Goal: Information Seeking & Learning: Check status

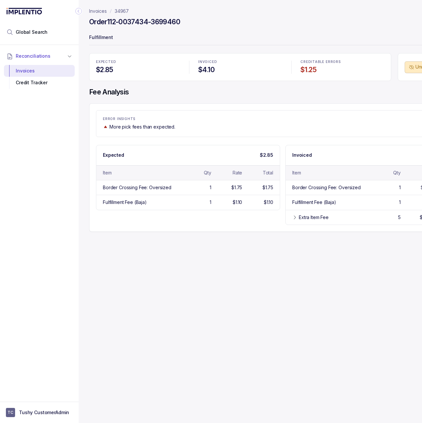
click at [123, 13] on p "34967" at bounding box center [122, 11] width 14 height 7
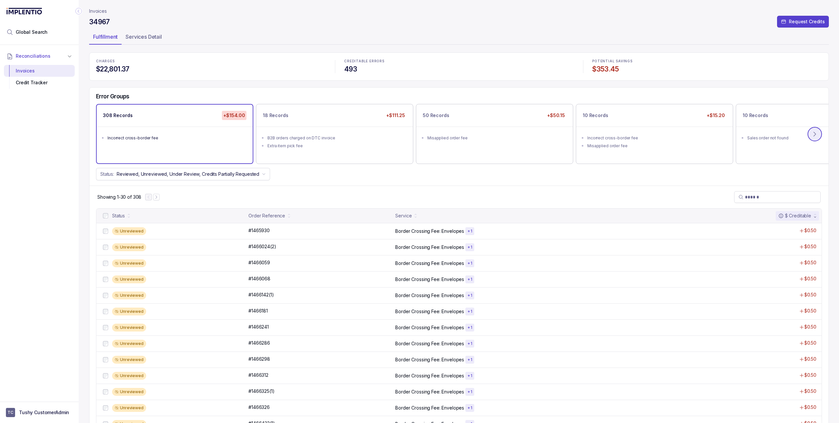
click at [422, 136] on icon at bounding box center [814, 134] width 2 height 4
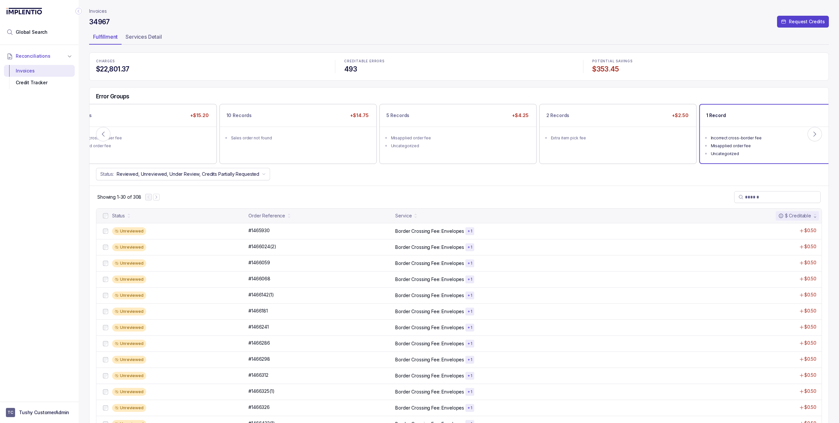
click at [422, 139] on div "Incorrect cross-border fee" at bounding box center [780, 138] width 138 height 7
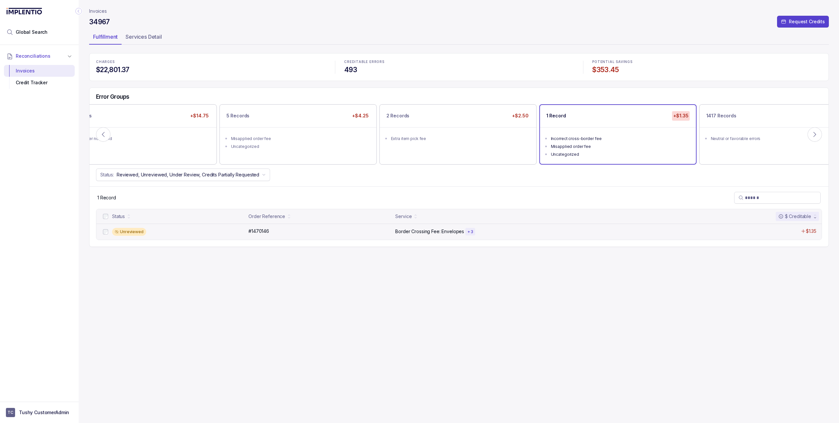
click at [422, 231] on p "Border Crossing Fee: Envelopes" at bounding box center [429, 231] width 69 height 7
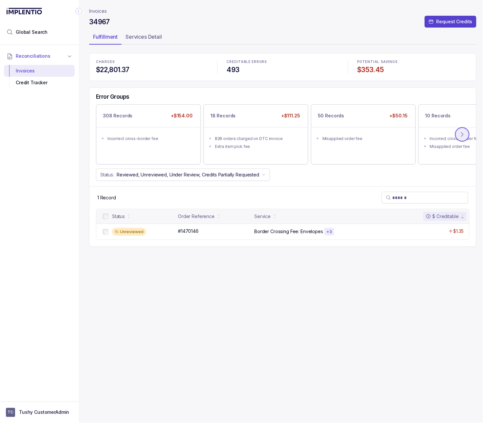
click at [422, 134] on icon at bounding box center [462, 134] width 7 height 7
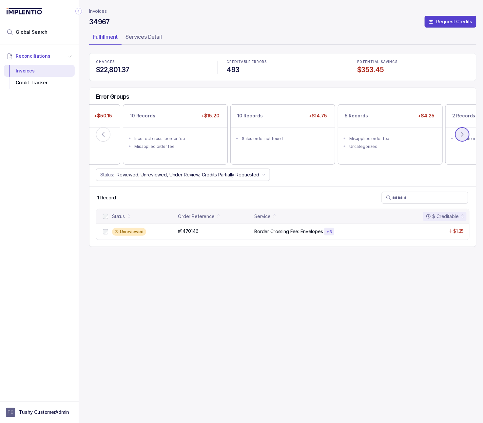
click at [422, 134] on icon at bounding box center [462, 134] width 7 height 7
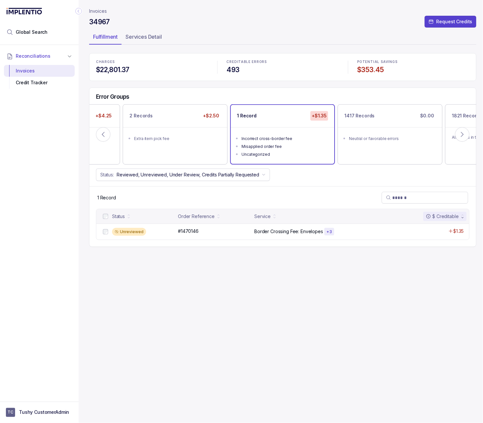
click at [295, 159] on ul "Incorrect cross-border fee Misapplied order fee Uncategorized" at bounding box center [283, 145] width 104 height 37
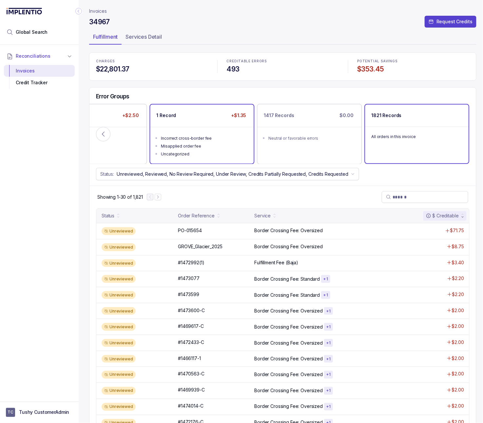
click at [195, 135] on div "Incorrect cross-border fee" at bounding box center [204, 138] width 86 height 7
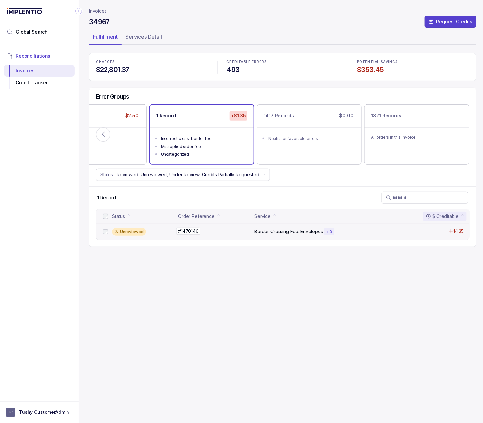
click at [219, 232] on div "#1470146 #1470146" at bounding box center [214, 231] width 72 height 7
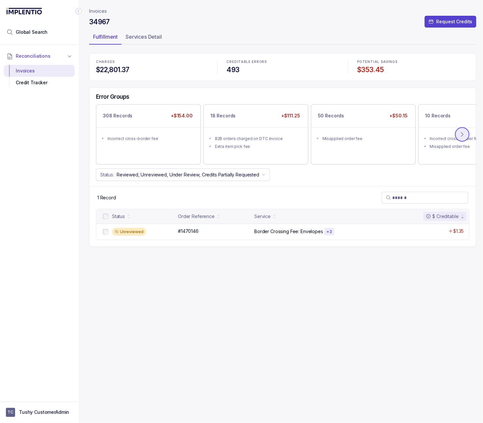
click at [422, 136] on button at bounding box center [462, 134] width 14 height 14
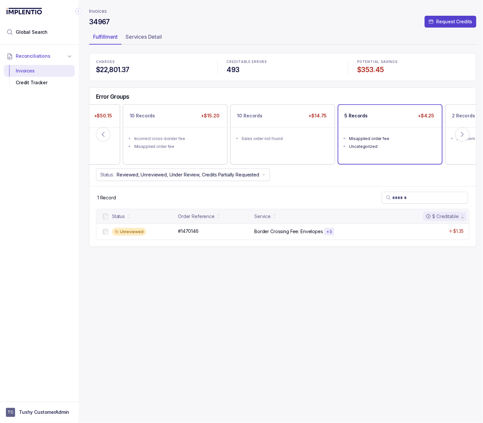
click at [382, 150] on ul "Misapplied order fee Uncategorized" at bounding box center [390, 141] width 104 height 29
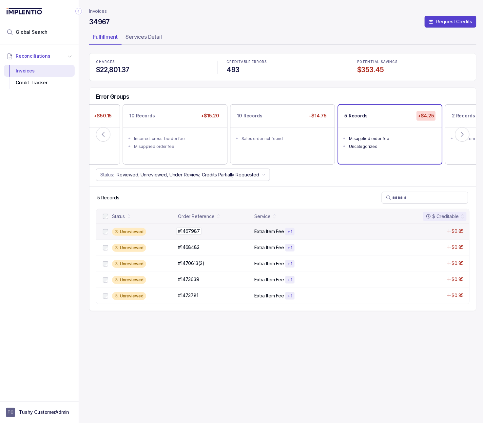
click at [218, 233] on div "#1467987 #1467987" at bounding box center [214, 231] width 72 height 7
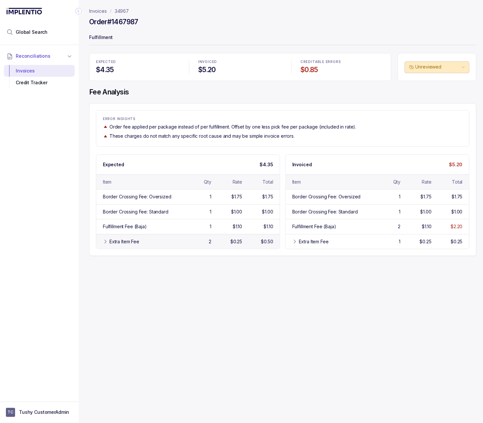
click at [128, 243] on div "Extra Item Fee" at bounding box center [124, 241] width 30 height 7
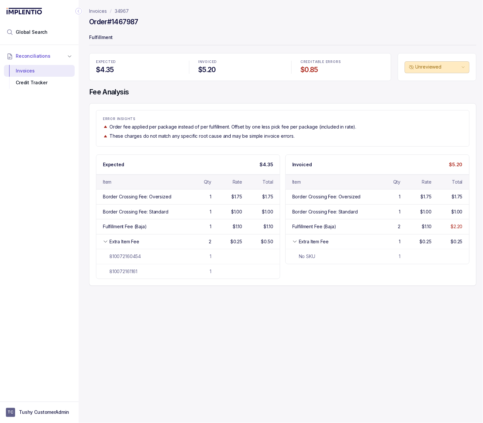
click at [126, 11] on p "34967" at bounding box center [122, 11] width 14 height 7
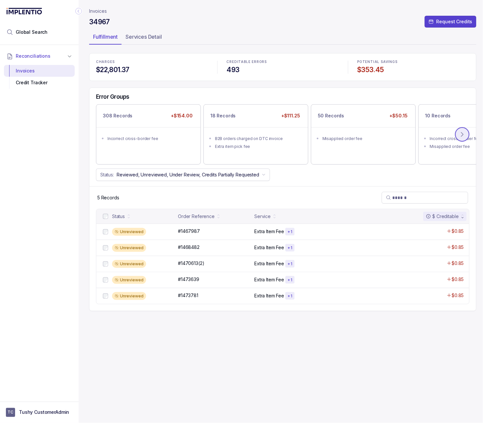
click at [422, 134] on icon at bounding box center [462, 134] width 7 height 7
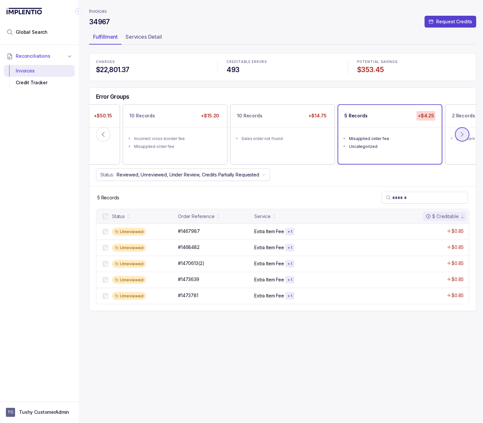
click at [422, 134] on icon at bounding box center [462, 134] width 7 height 7
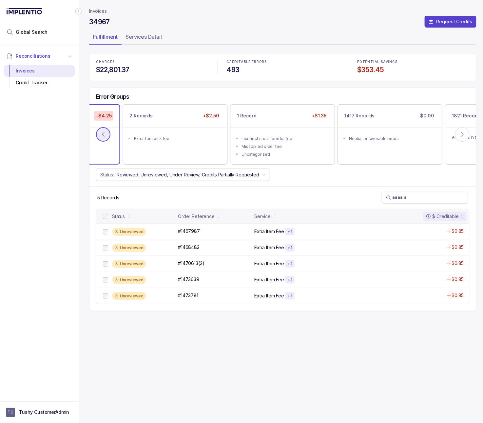
click at [109, 136] on button at bounding box center [103, 134] width 14 height 14
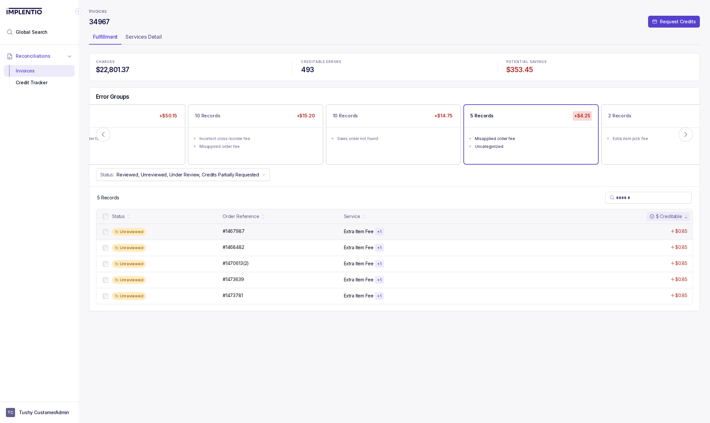
click at [422, 231] on div "Extra Item Fee + 1" at bounding box center [455, 232] width 223 height 8
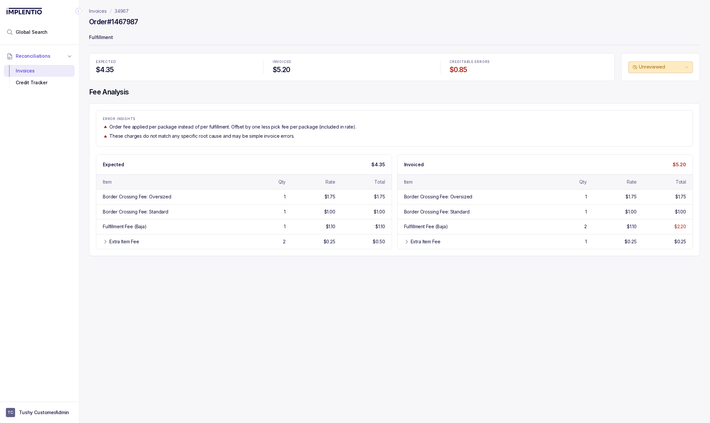
click at [125, 11] on p "34967" at bounding box center [122, 11] width 14 height 7
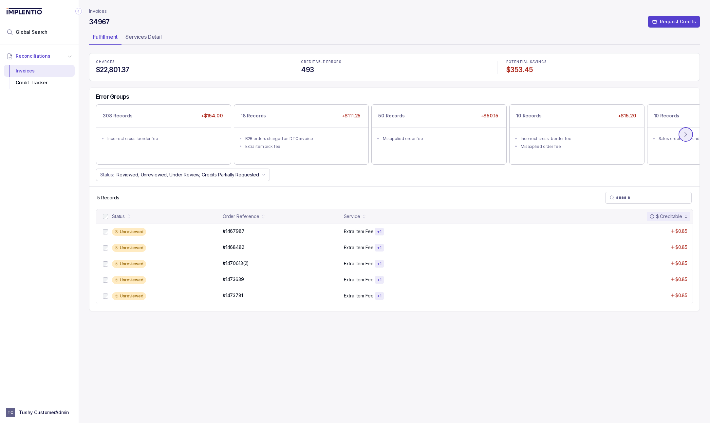
click at [422, 136] on icon at bounding box center [686, 134] width 7 height 7
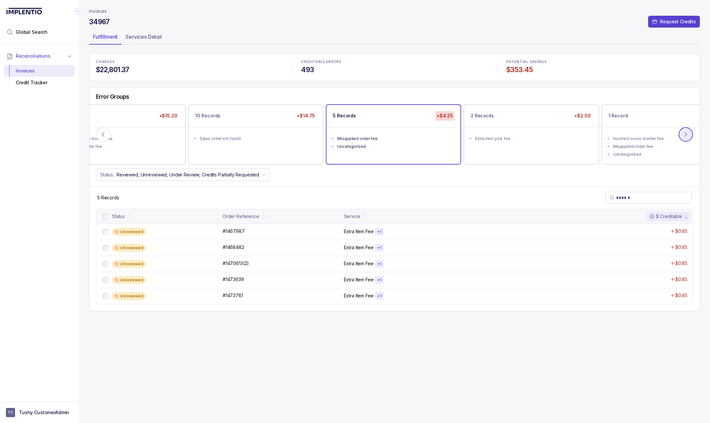
click at [422, 136] on icon at bounding box center [686, 134] width 7 height 7
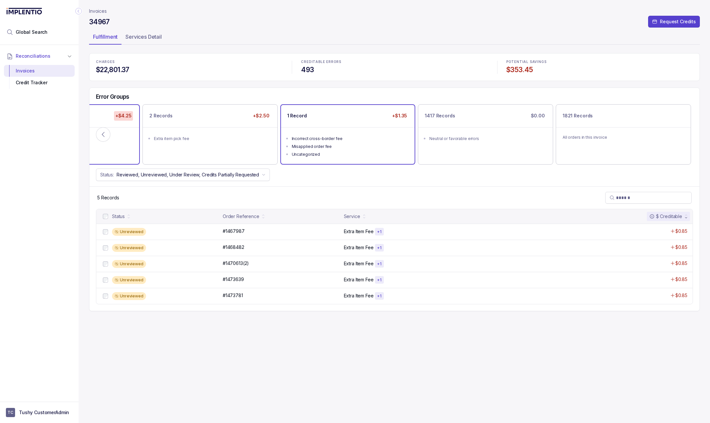
click at [348, 161] on ul "Incorrect cross-border fee Misapplied order fee Uncategorized" at bounding box center [348, 145] width 134 height 37
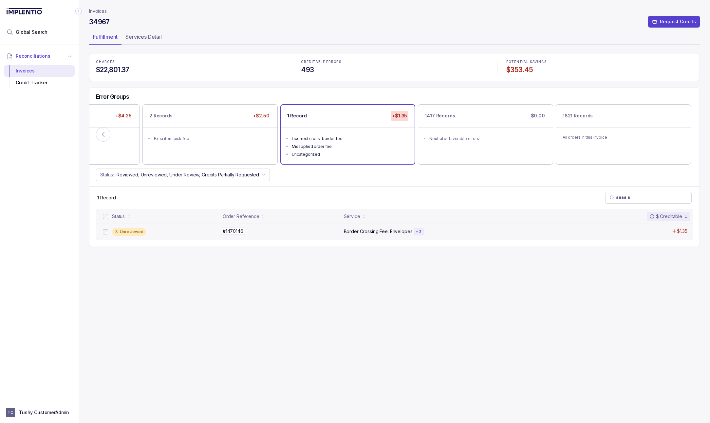
click at [333, 232] on div "#1470146 #1470146" at bounding box center [281, 231] width 117 height 7
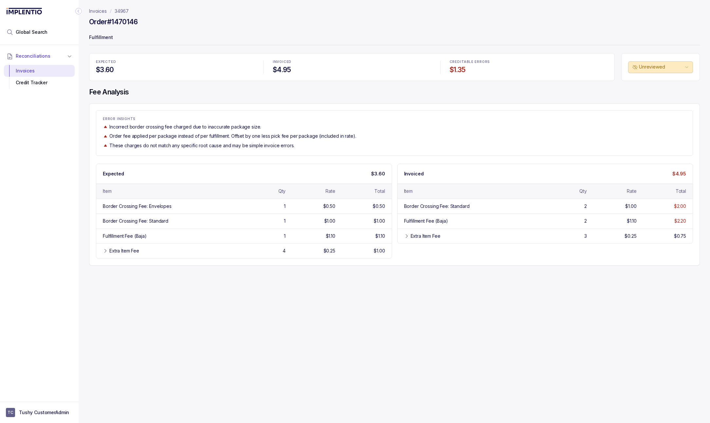
click at [120, 11] on p "34967" at bounding box center [122, 11] width 14 height 7
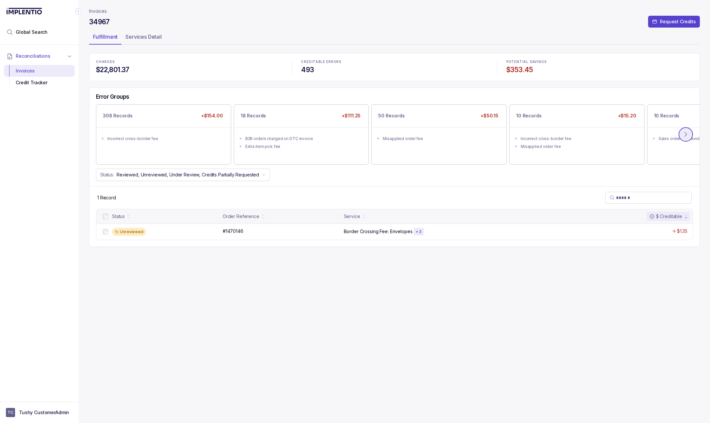
click at [422, 133] on icon at bounding box center [686, 134] width 7 height 7
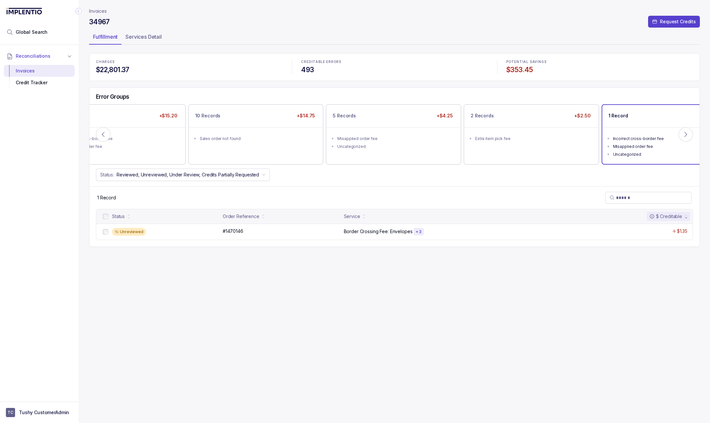
click at [95, 10] on p "Invoices" at bounding box center [98, 11] width 18 height 7
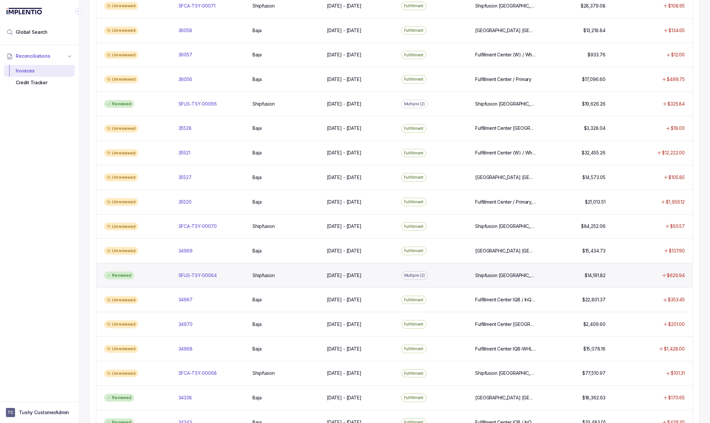
scroll to position [280, 0]
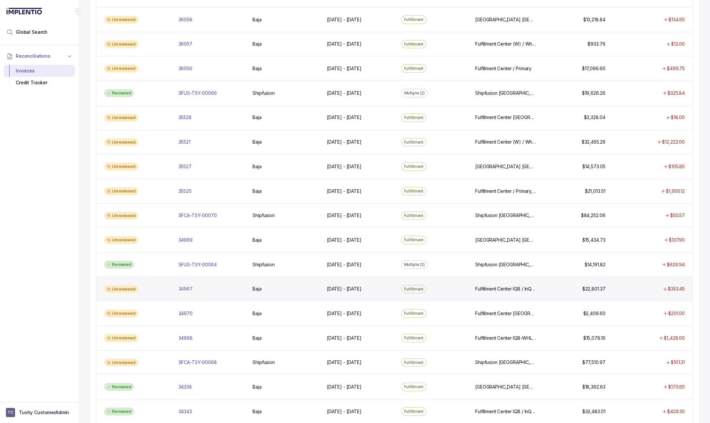
click at [196, 292] on div "34967 34967" at bounding box center [212, 288] width 66 height 7
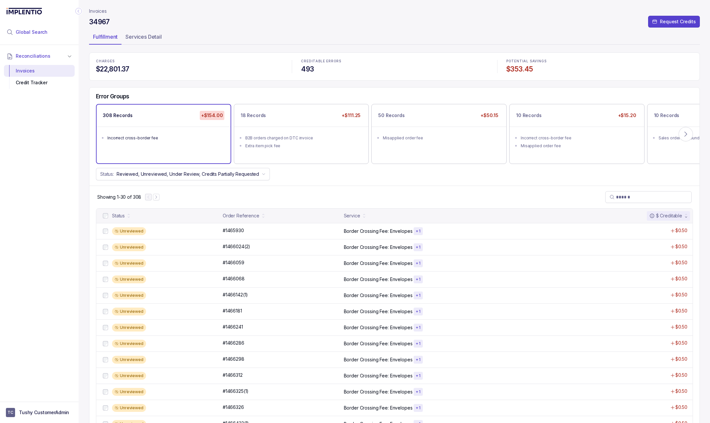
click at [54, 39] on li "Global Search" at bounding box center [39, 32] width 71 height 14
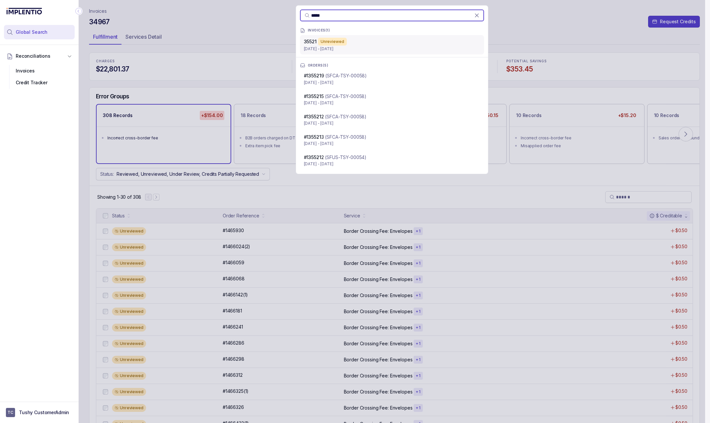
type input "*****"
click at [338, 48] on p "[DATE] - [DATE]" at bounding box center [392, 49] width 176 height 7
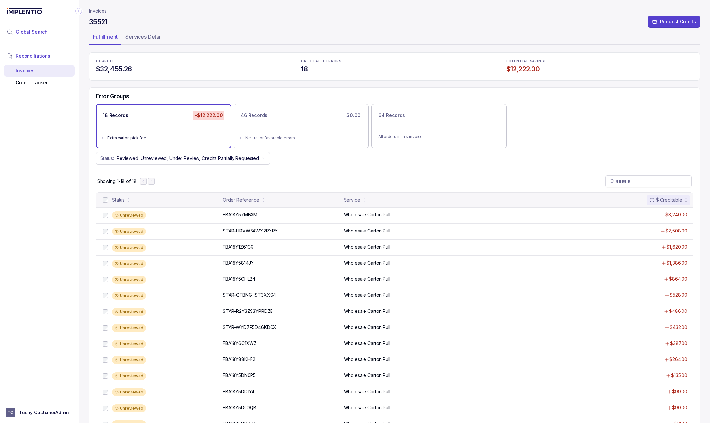
click at [59, 31] on li "Global Search" at bounding box center [39, 32] width 71 height 14
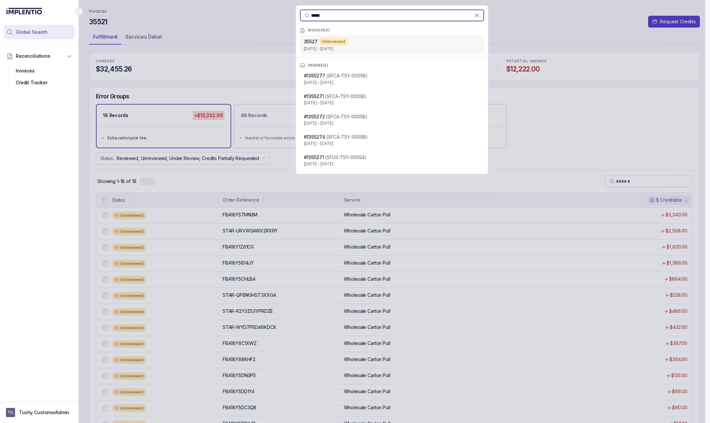
type input "*****"
click at [326, 47] on p "Jun 30 - Jun 30, 2025" at bounding box center [392, 49] width 176 height 7
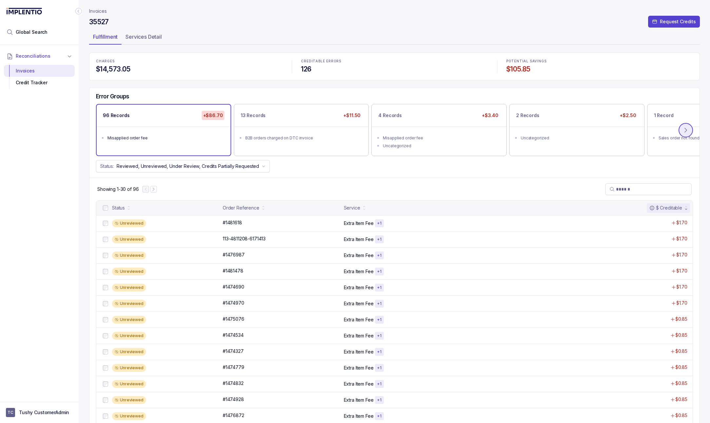
click at [686, 133] on icon at bounding box center [686, 130] width 7 height 7
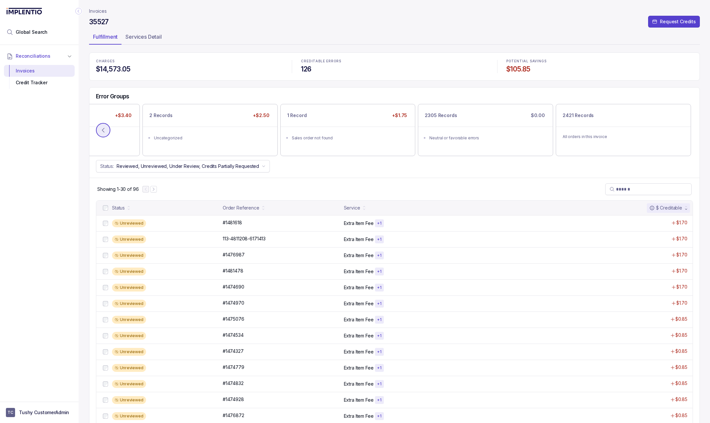
click at [104, 130] on icon at bounding box center [103, 130] width 7 height 7
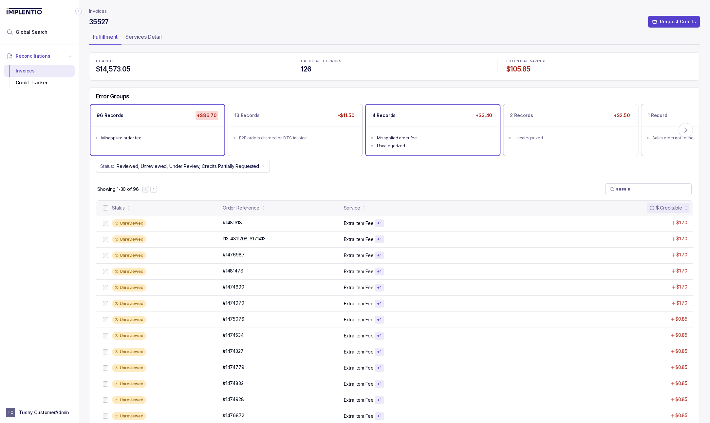
click at [437, 144] on div "Uncategorized" at bounding box center [435, 145] width 116 height 7
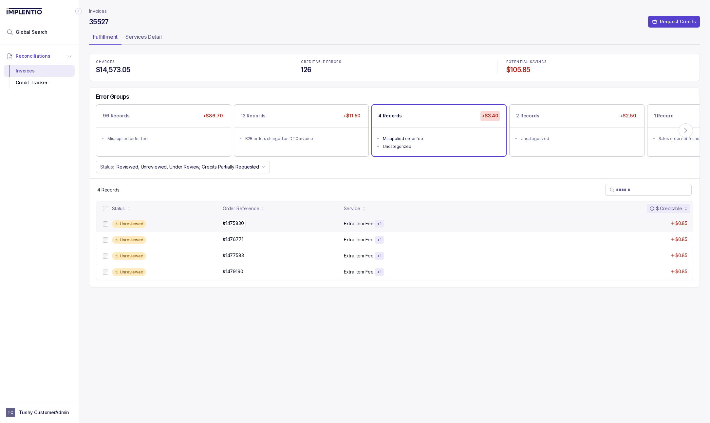
click at [320, 224] on div "#1475830 #1475830" at bounding box center [281, 223] width 117 height 7
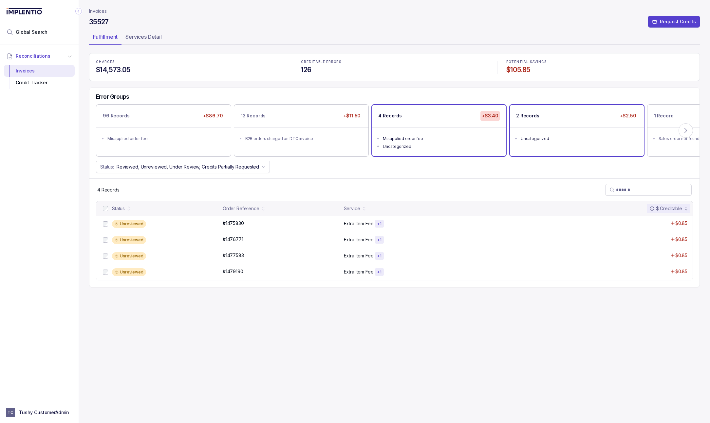
click at [596, 134] on li "Uncategorized" at bounding box center [582, 138] width 122 height 8
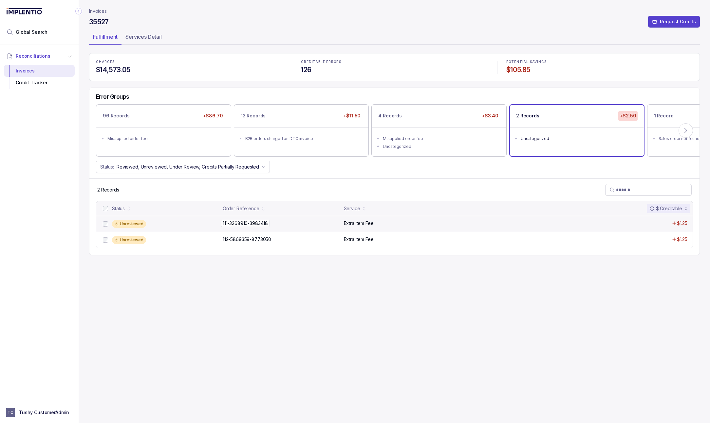
click at [320, 226] on div "111-3268910-3983418 111-3268910-3983418" at bounding box center [281, 223] width 117 height 7
click at [94, 10] on p "Invoices" at bounding box center [98, 11] width 18 height 7
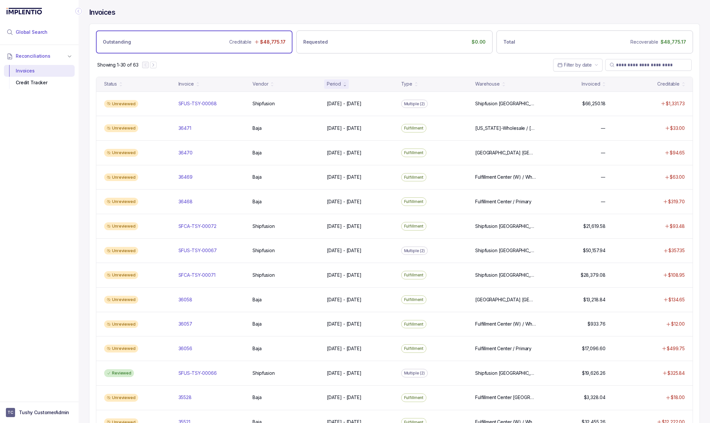
click at [41, 32] on span "Global Search" at bounding box center [32, 32] width 32 height 7
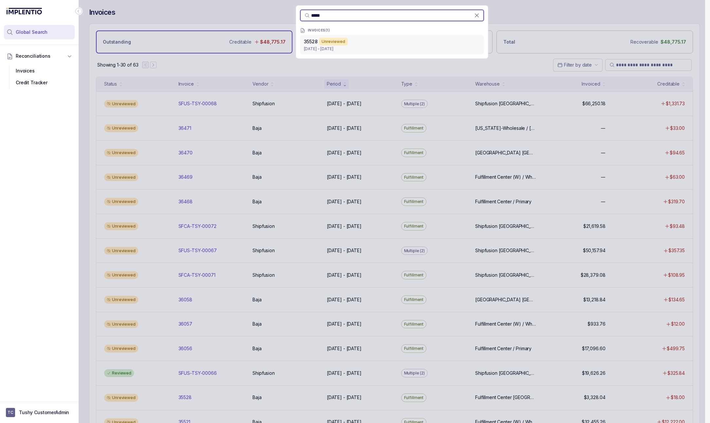
type input "*****"
click at [376, 43] on div "35528 Unreviewed" at bounding box center [392, 42] width 176 height 8
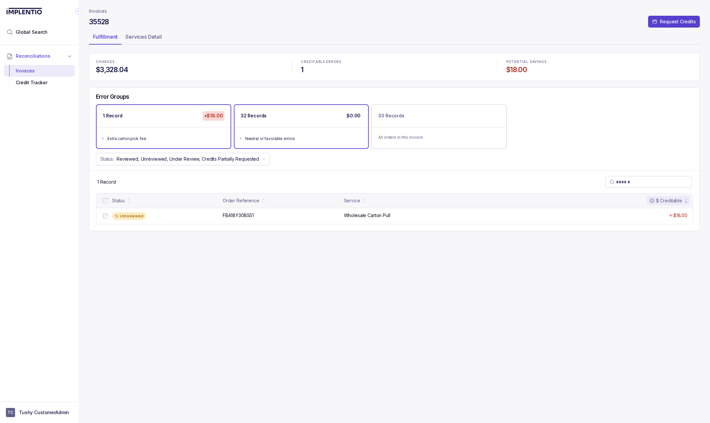
click at [294, 143] on ul "Neutral or favorable errors" at bounding box center [302, 137] width 134 height 21
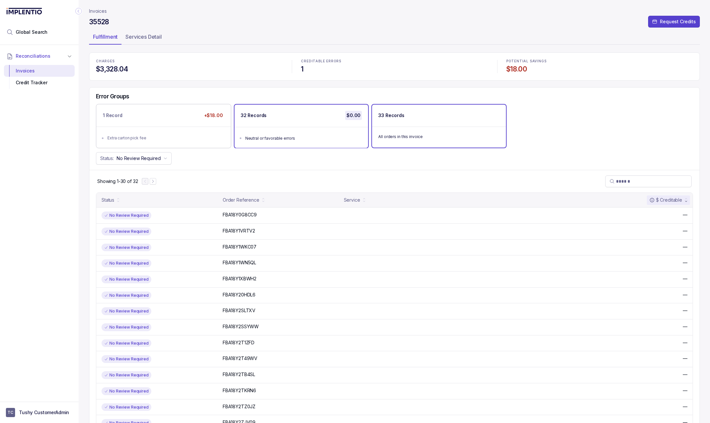
click at [402, 132] on div "All orders in this invoice" at bounding box center [439, 136] width 134 height 20
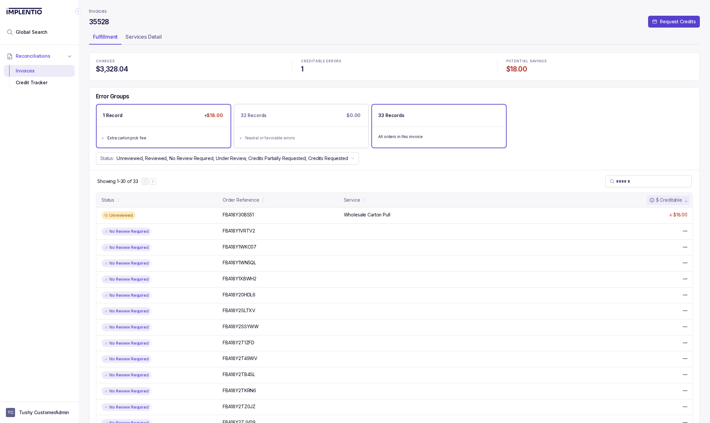
click at [163, 123] on div "1 Record +$18.00" at bounding box center [164, 115] width 134 height 22
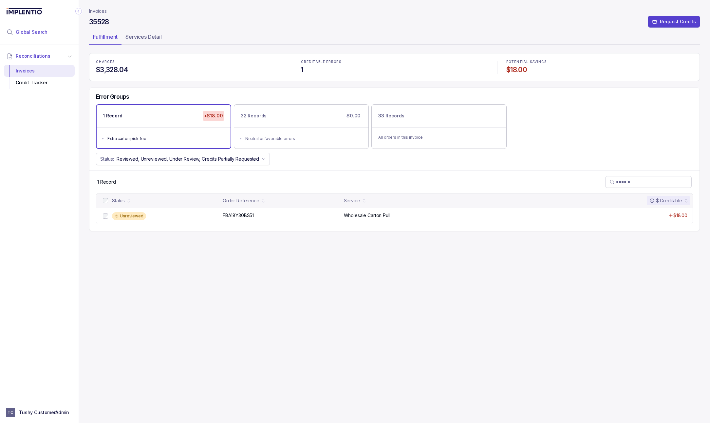
click at [39, 35] on span "Global Search" at bounding box center [32, 32] width 32 height 7
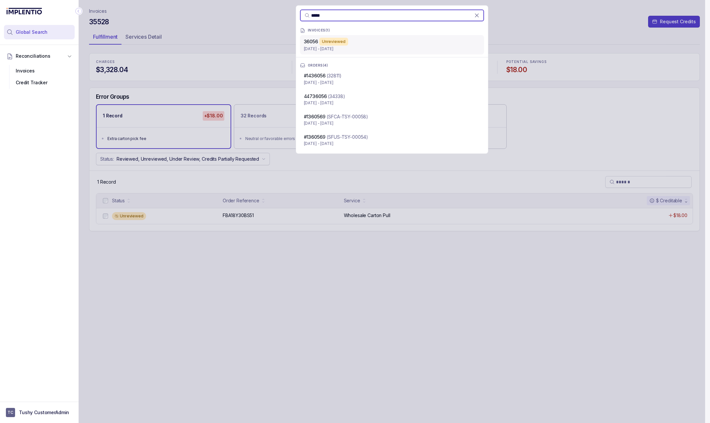
type input "*****"
click at [346, 49] on p "Jul 1 - Jul 31, 2025" at bounding box center [392, 49] width 176 height 7
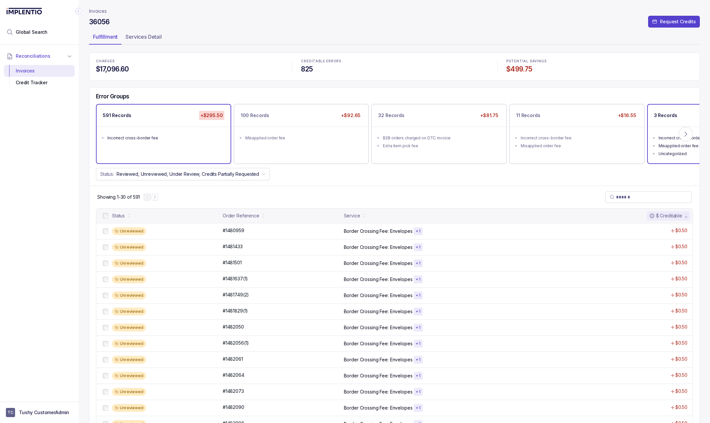
click at [657, 142] on ul "Incorrect cross-border fee Misapplied order fee Uncategorized" at bounding box center [715, 144] width 134 height 37
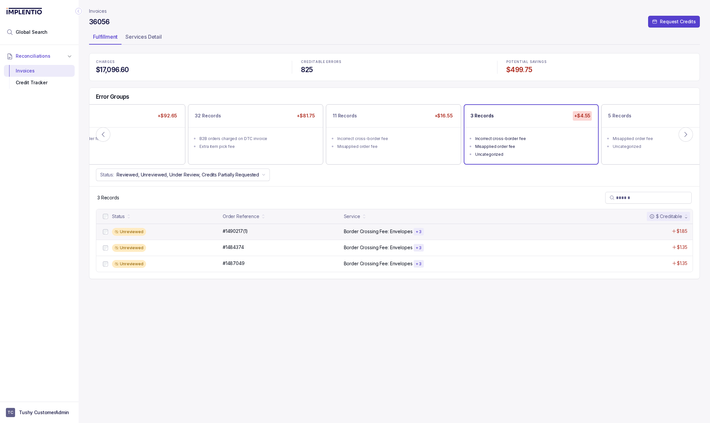
click at [409, 228] on div "Unreviewed #1490217(1) #1490217(1) Border Crossing Fee: Envelopes + 3 $1.85" at bounding box center [394, 231] width 597 height 16
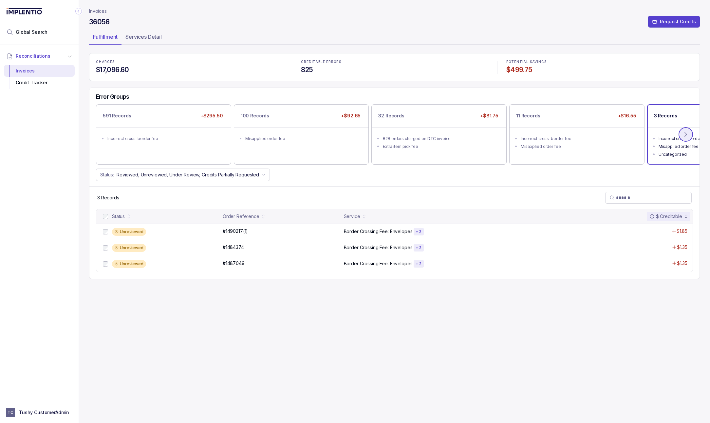
click at [686, 134] on icon at bounding box center [686, 134] width 7 height 7
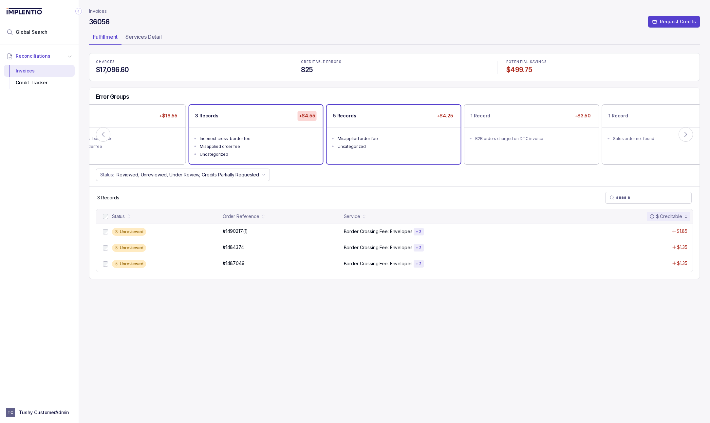
click at [379, 155] on ul "Misapplied order fee Uncategorized" at bounding box center [394, 141] width 134 height 29
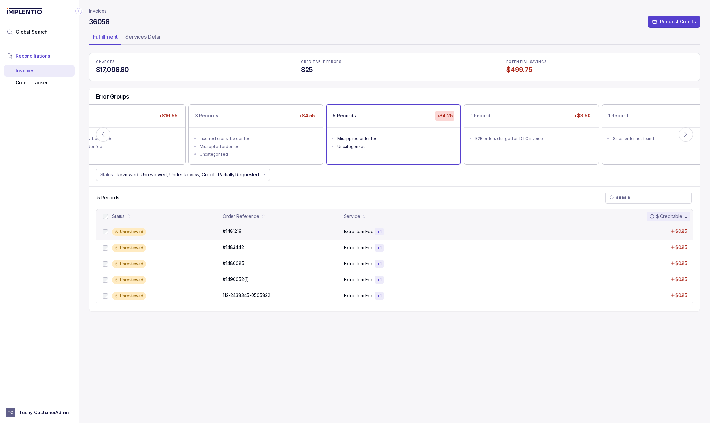
click at [316, 237] on div "Unreviewed #1481219 #1481219 Extra Item Fee + 1 $0.85" at bounding box center [394, 231] width 597 height 16
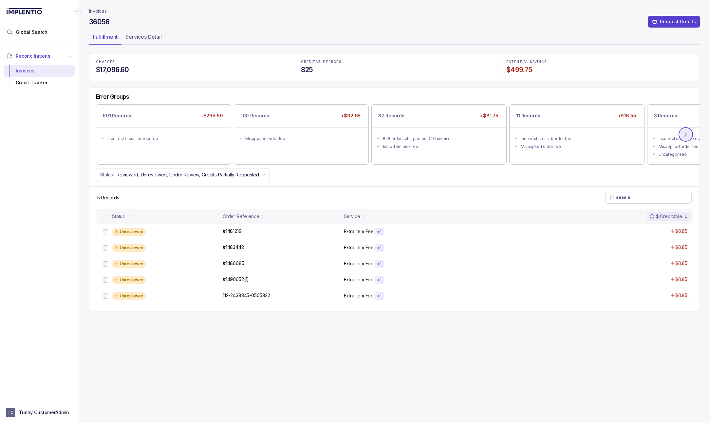
click at [686, 133] on icon at bounding box center [686, 134] width 7 height 7
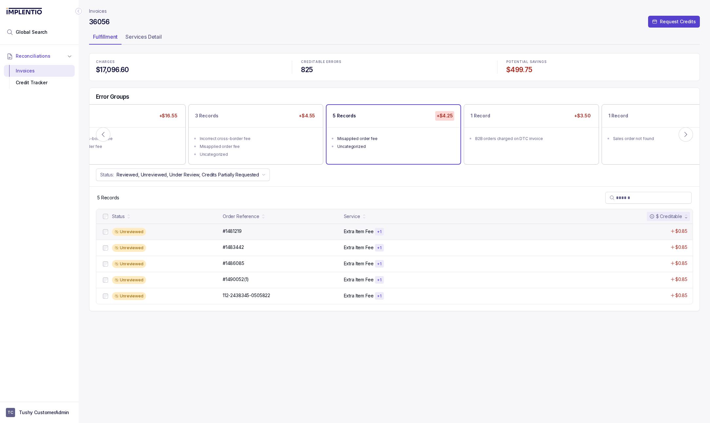
click at [362, 237] on div "Unreviewed #1481219 #1481219 Extra Item Fee + 1 $0.85" at bounding box center [394, 231] width 597 height 16
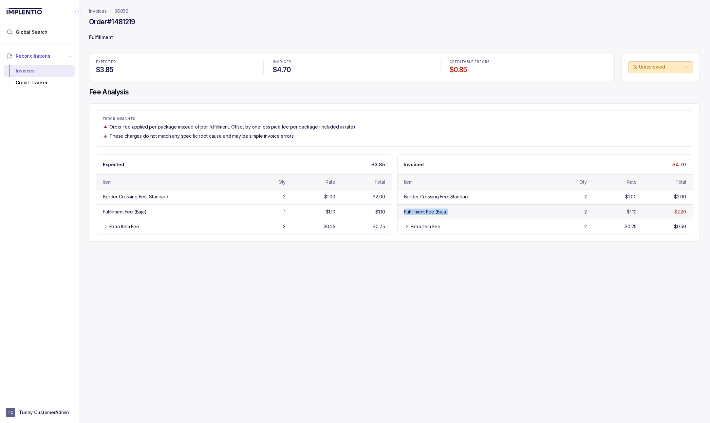
drag, startPoint x: 449, startPoint y: 214, endPoint x: 396, endPoint y: 213, distance: 53.1
click at [398, 213] on div "Fulfillment Fee (Baja) 2 $1.10 $2.20" at bounding box center [545, 211] width 295 height 15
copy div "Fulfillment Fee (Baja)"
click at [27, 34] on span "Global Search" at bounding box center [32, 32] width 32 height 7
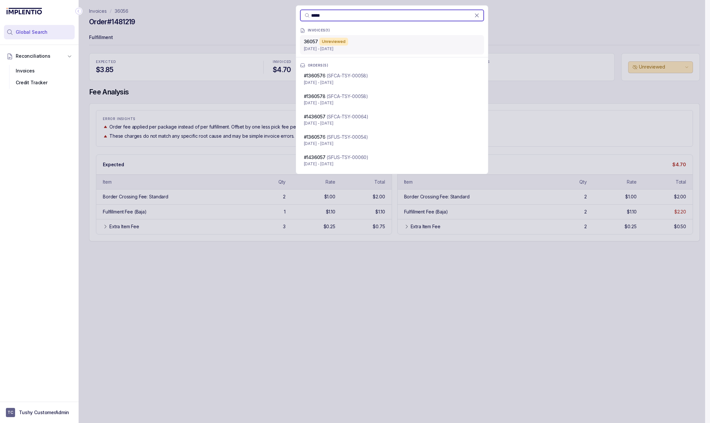
type input "*****"
click at [325, 51] on p "Jul 1 - Jul 31, 2025" at bounding box center [392, 49] width 176 height 7
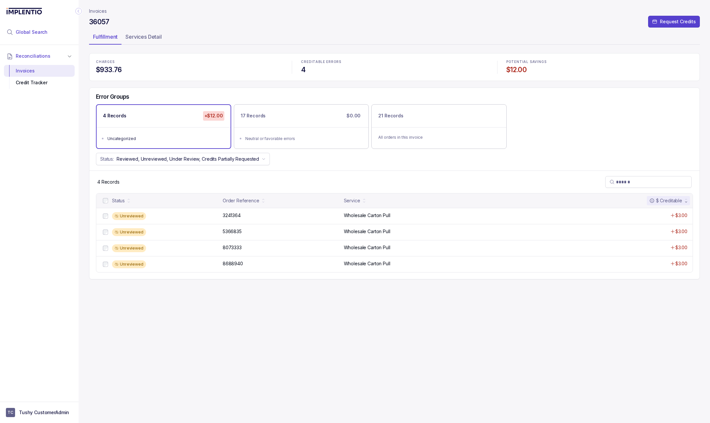
click at [42, 30] on span "Global Search" at bounding box center [32, 32] width 32 height 7
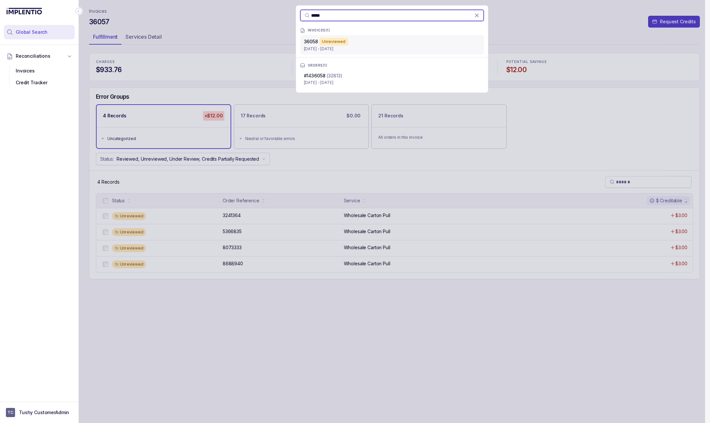
type input "*****"
click at [331, 48] on p "Jul 1 - Jul 31, 2025" at bounding box center [392, 49] width 176 height 7
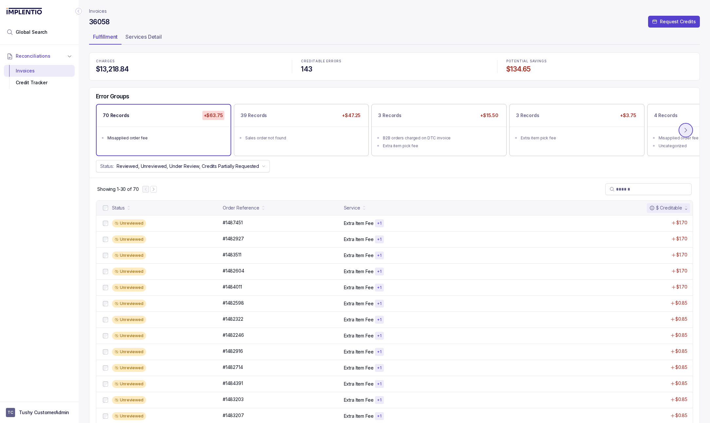
click at [690, 129] on button at bounding box center [686, 130] width 14 height 14
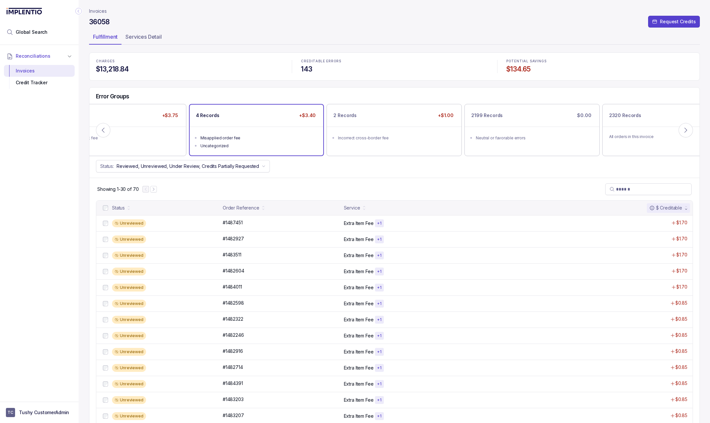
click at [276, 116] on div "4 Records +$3.40" at bounding box center [257, 115] width 134 height 22
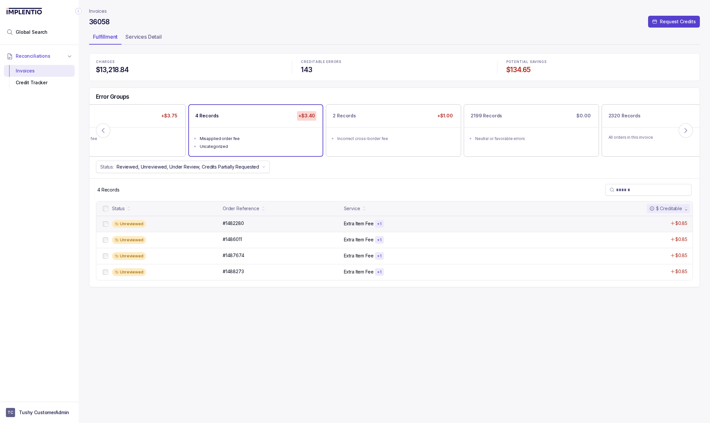
click at [309, 232] on div "Unreviewed #1482280 #1482280 Extra Item Fee + 1 $0.85" at bounding box center [394, 224] width 597 height 16
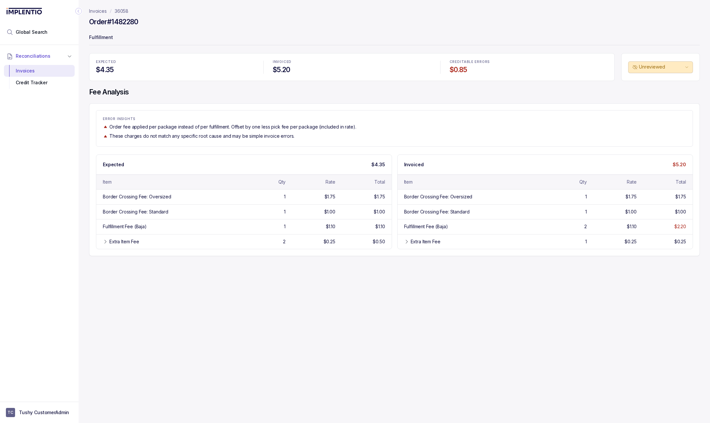
click at [121, 11] on p "36058" at bounding box center [122, 11] width 14 height 7
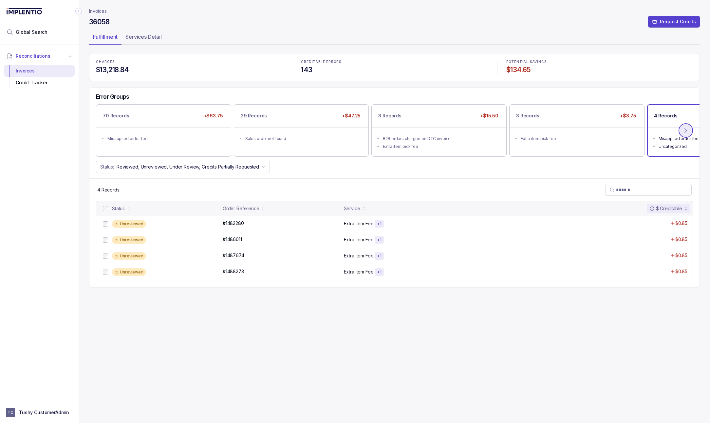
click at [686, 130] on icon at bounding box center [686, 130] width 7 height 7
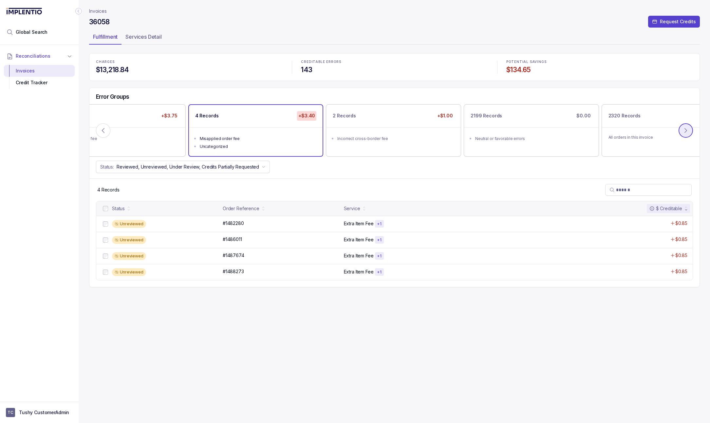
click at [684, 135] on button at bounding box center [686, 130] width 14 height 14
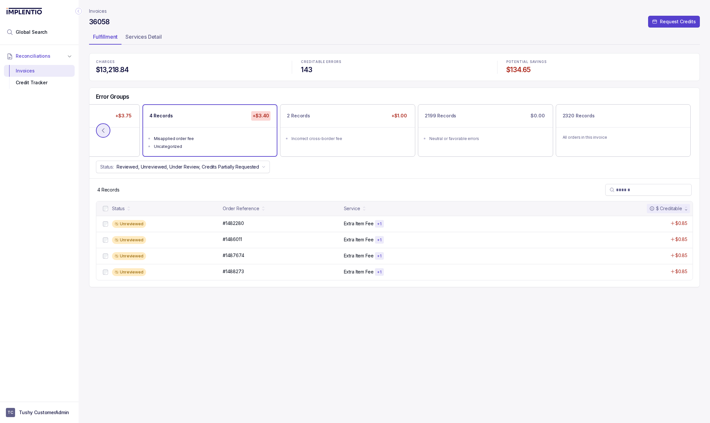
click at [105, 129] on icon at bounding box center [103, 130] width 7 height 7
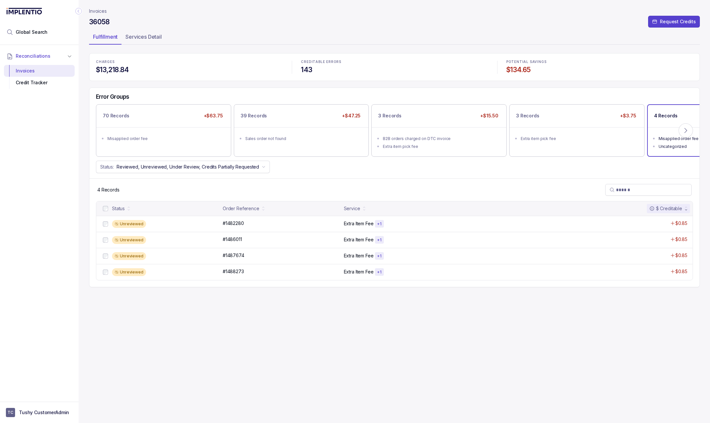
click at [103, 12] on p "Invoices" at bounding box center [98, 11] width 18 height 7
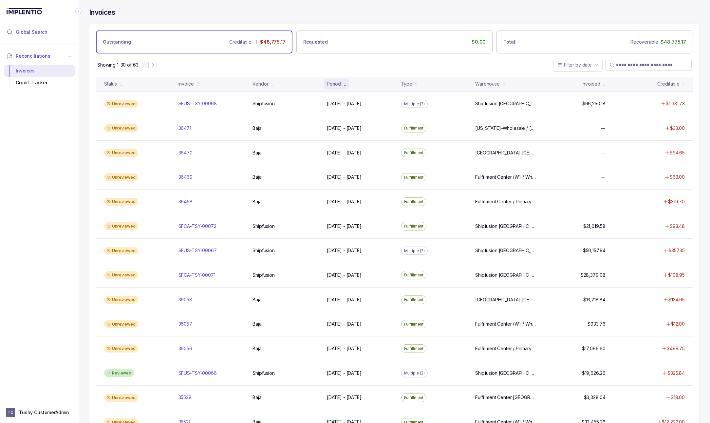
click at [33, 32] on span "Global Search" at bounding box center [32, 32] width 32 height 7
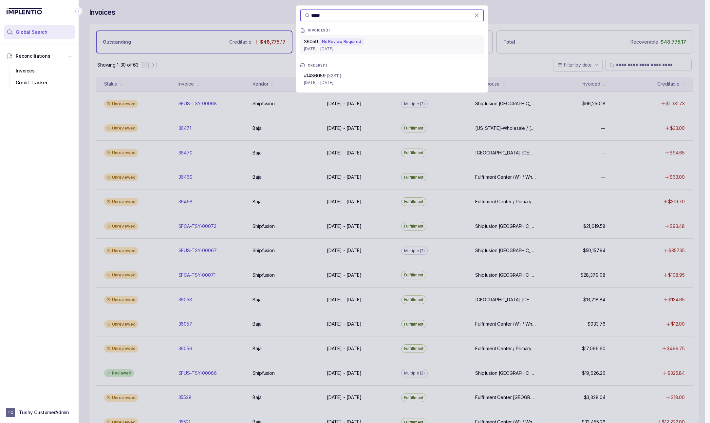
type input "*****"
click at [351, 46] on p "Jul 1 - Jul 31, 2025" at bounding box center [392, 49] width 176 height 7
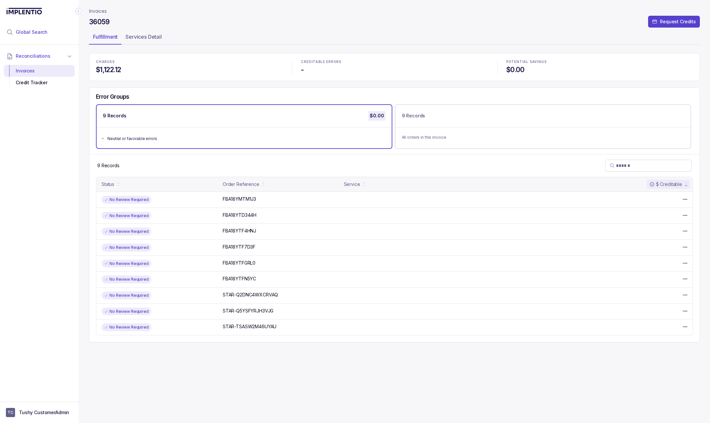
click at [38, 36] on li "Global Search" at bounding box center [39, 32] width 71 height 14
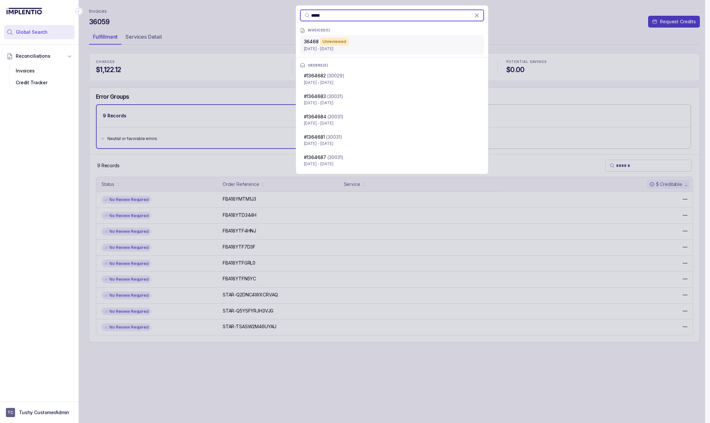
type input "*****"
click at [341, 43] on div "Unreviewed" at bounding box center [334, 42] width 29 height 8
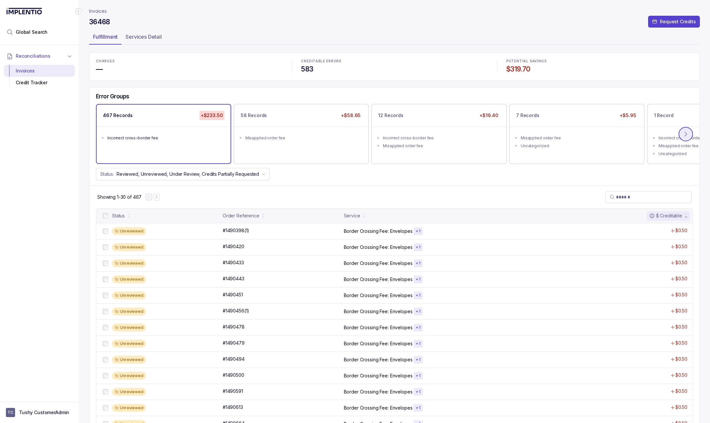
click at [689, 135] on button at bounding box center [686, 134] width 14 height 14
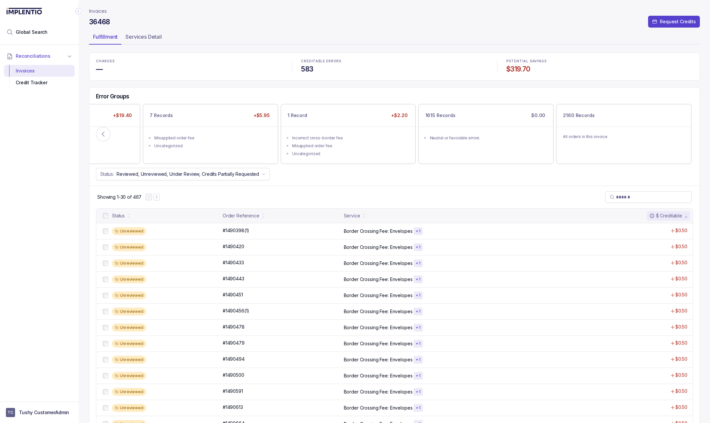
click at [689, 135] on div "All orders in this invoice" at bounding box center [624, 136] width 135 height 20
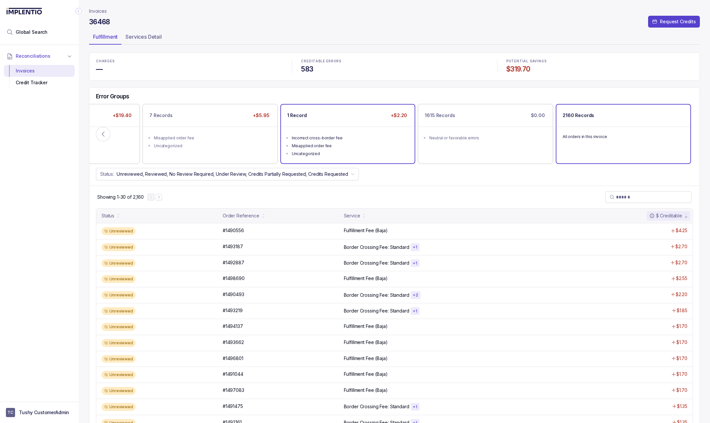
click at [359, 129] on ul "Incorrect cross-border fee Misapplied order fee Uncategorized" at bounding box center [348, 144] width 134 height 37
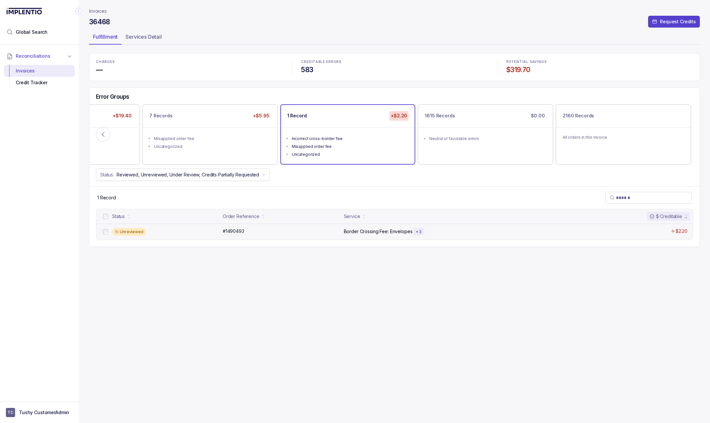
click at [297, 234] on div "#1490493 #1490493" at bounding box center [281, 231] width 117 height 7
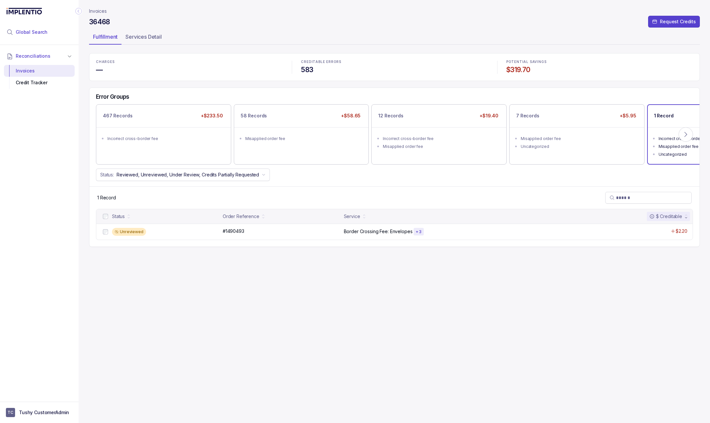
click at [36, 32] on span "Global Search" at bounding box center [32, 32] width 32 height 7
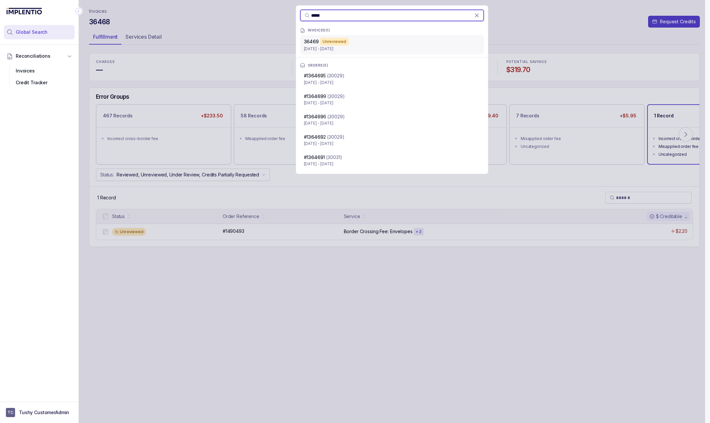
type input "*****"
click at [357, 47] on p "Aug 1 - Aug 29, 2025" at bounding box center [392, 49] width 176 height 7
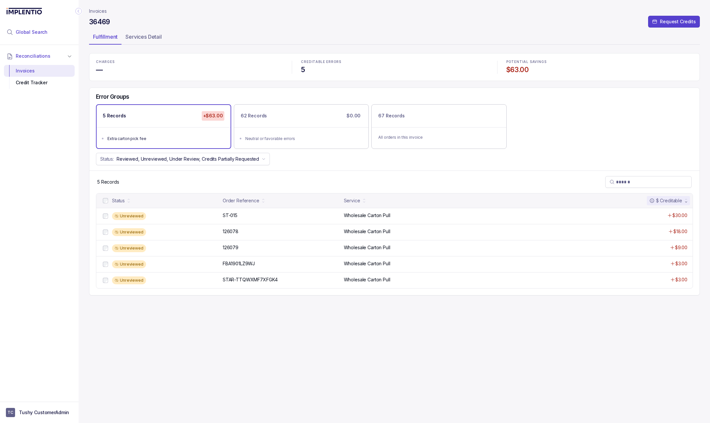
click at [33, 28] on li "Global Search" at bounding box center [39, 32] width 71 height 14
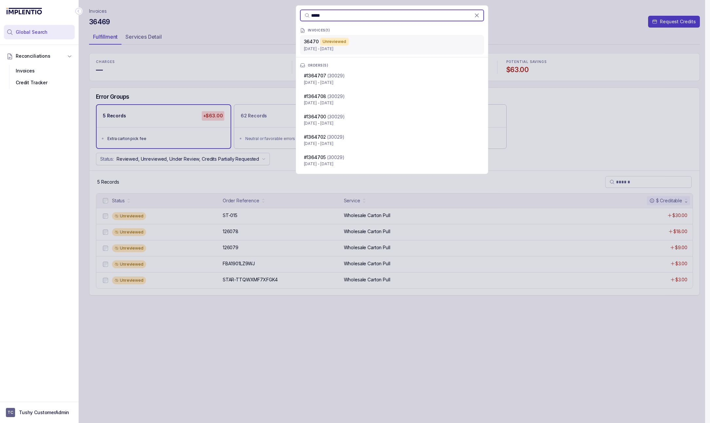
type input "*****"
click at [336, 46] on p "Aug 1 - Aug 31, 2025" at bounding box center [392, 49] width 176 height 7
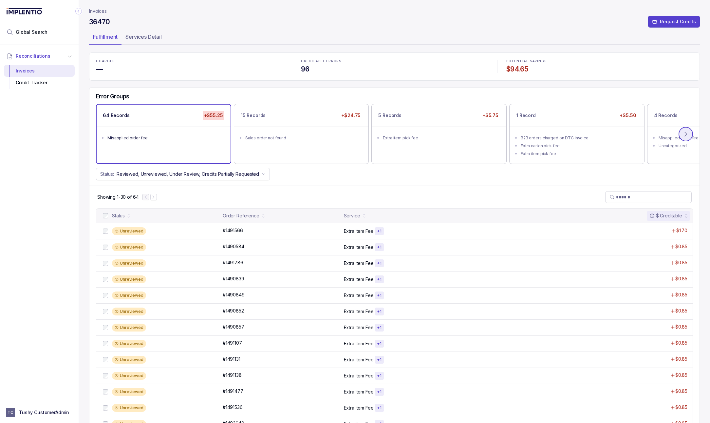
click at [685, 133] on icon at bounding box center [686, 134] width 2 height 4
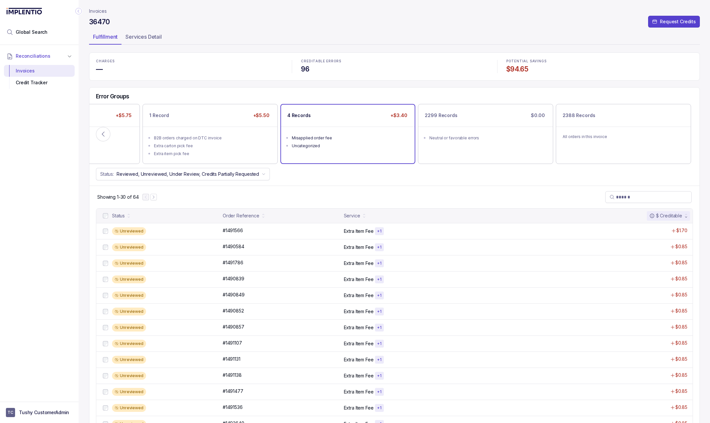
click at [347, 144] on div "Uncategorized" at bounding box center [350, 145] width 116 height 7
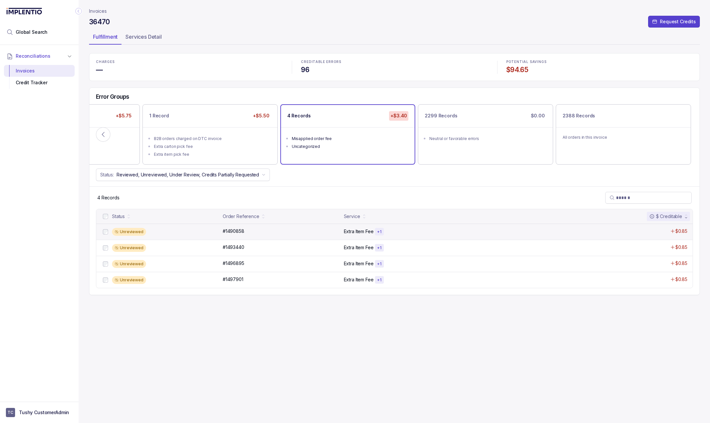
click at [328, 237] on div "Unreviewed #1490858 #1490858 Extra Item Fee + 1 $0.85" at bounding box center [394, 231] width 597 height 16
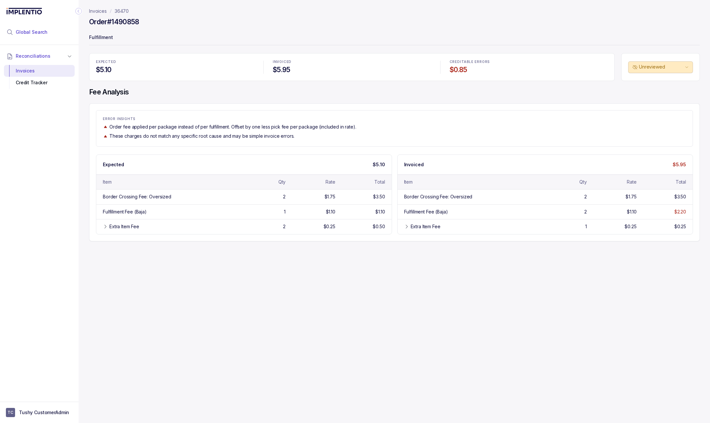
click at [23, 35] on span "Global Search" at bounding box center [32, 32] width 32 height 7
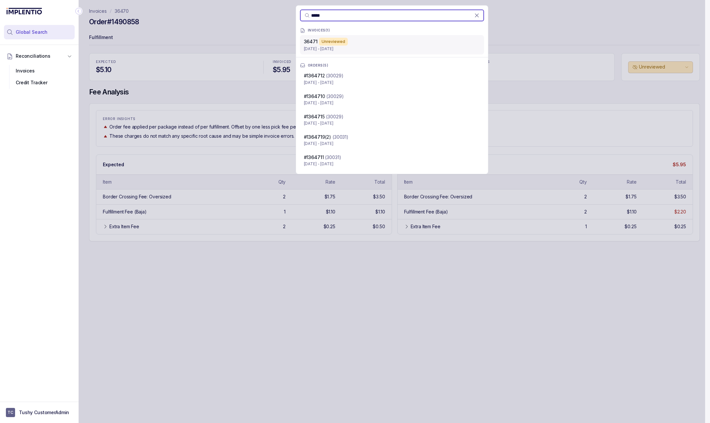
type input "*****"
click at [402, 44] on div "36471 Unreviewed" at bounding box center [392, 42] width 176 height 8
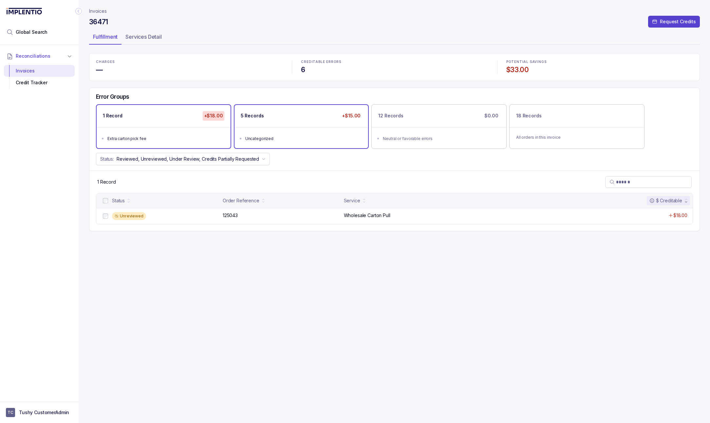
click at [342, 142] on ul "Uncategorized" at bounding box center [302, 137] width 134 height 21
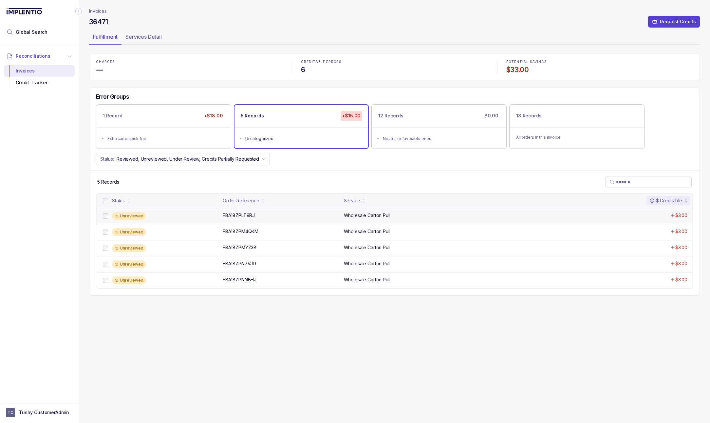
click at [356, 218] on p "Wholesale Carton Pull" at bounding box center [367, 215] width 47 height 7
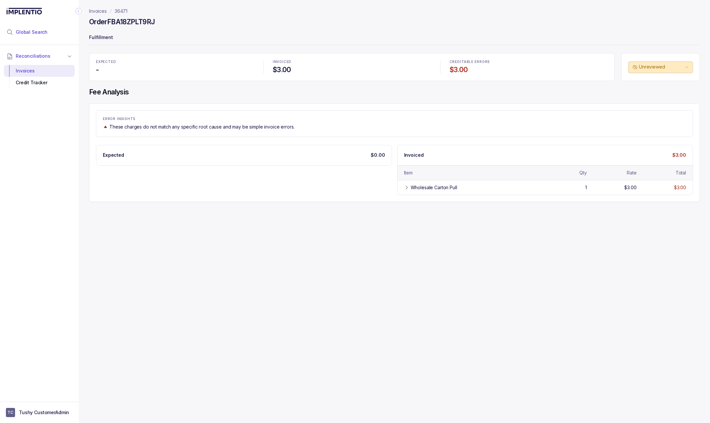
click at [37, 30] on span "Global Search" at bounding box center [32, 32] width 32 height 7
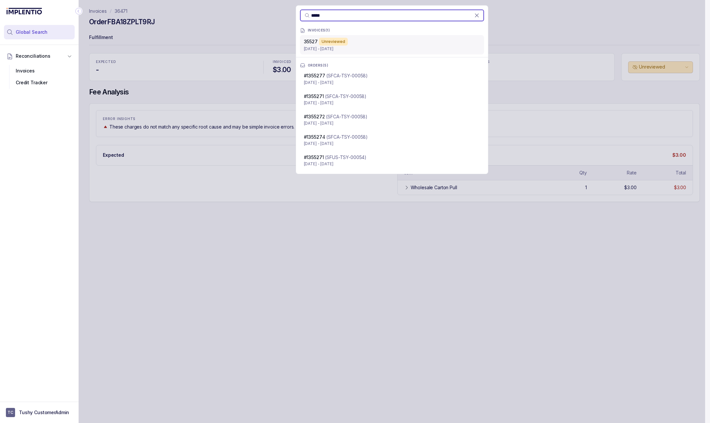
type input "*****"
click at [338, 50] on p "Jun 30 - Jun 30, 2025" at bounding box center [392, 49] width 176 height 7
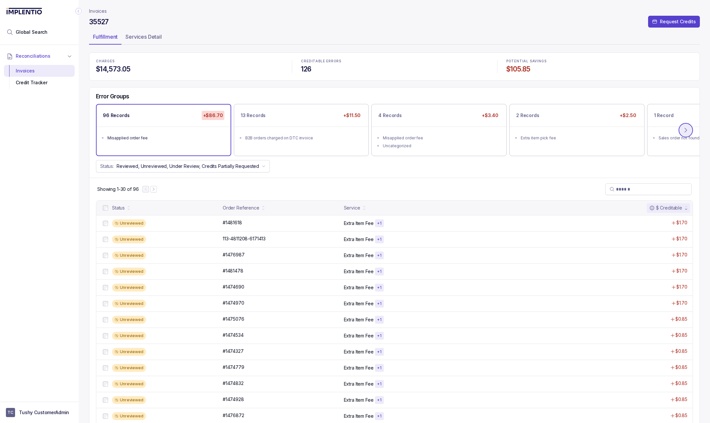
click at [684, 130] on icon at bounding box center [686, 130] width 7 height 7
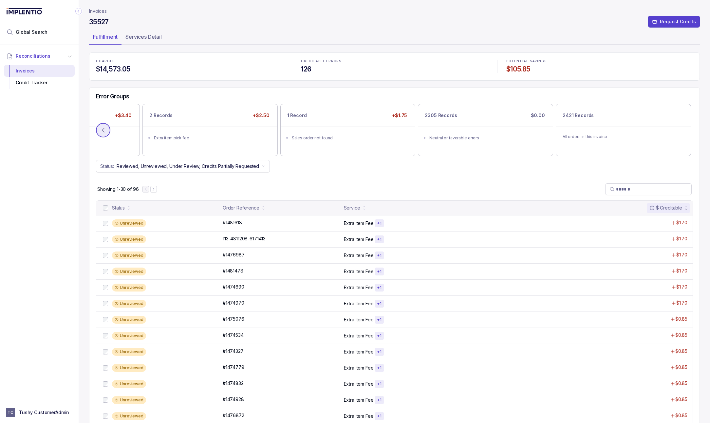
click at [106, 127] on icon at bounding box center [103, 130] width 7 height 7
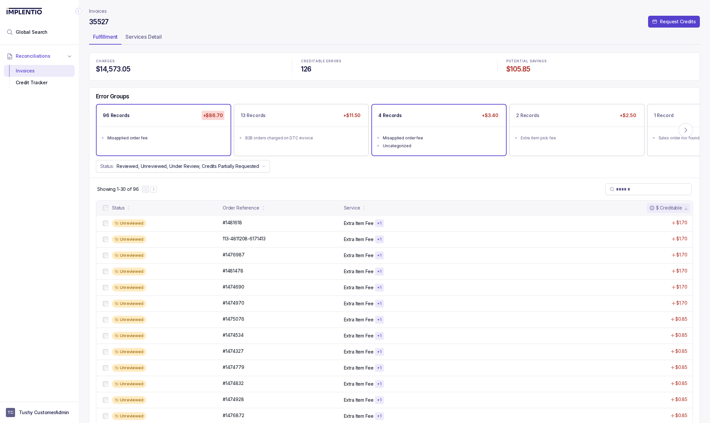
click at [407, 137] on div "Misapplied order fee" at bounding box center [441, 138] width 116 height 7
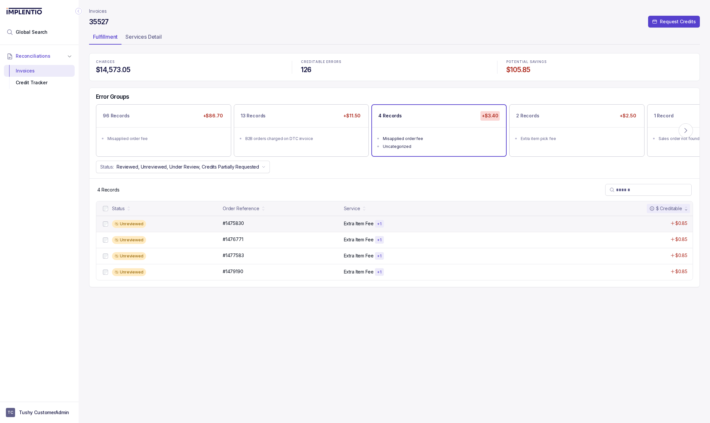
click at [316, 227] on div "Unreviewed #1475830 #1475830 Extra Item Fee + 1 $0.85" at bounding box center [394, 224] width 597 height 16
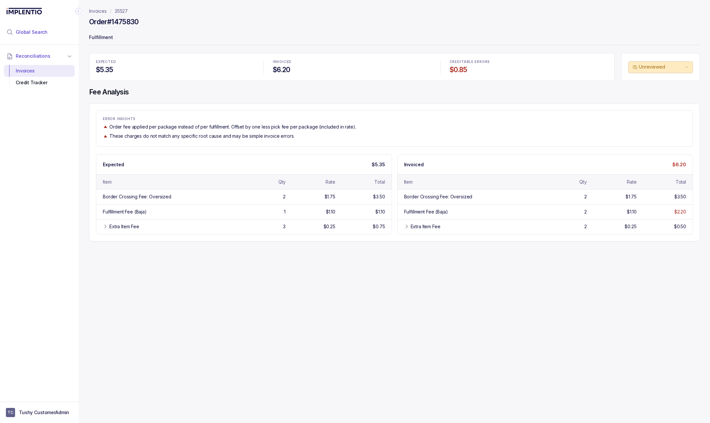
click at [19, 30] on span "Global Search" at bounding box center [32, 32] width 32 height 7
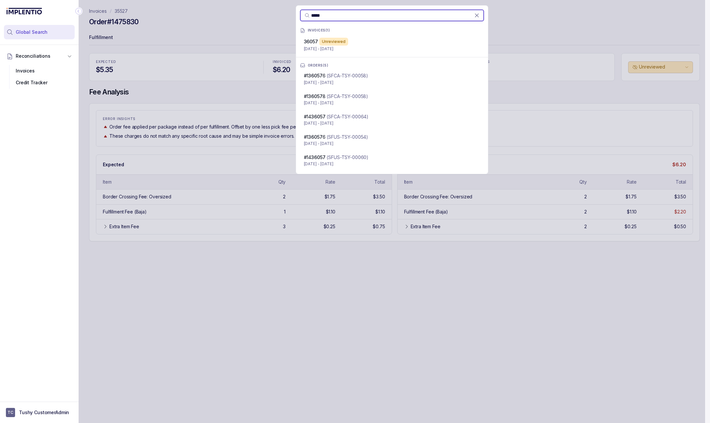
type input "*****"
click at [416, 47] on p "Jul 1 - Jul 31, 2025" at bounding box center [392, 49] width 176 height 7
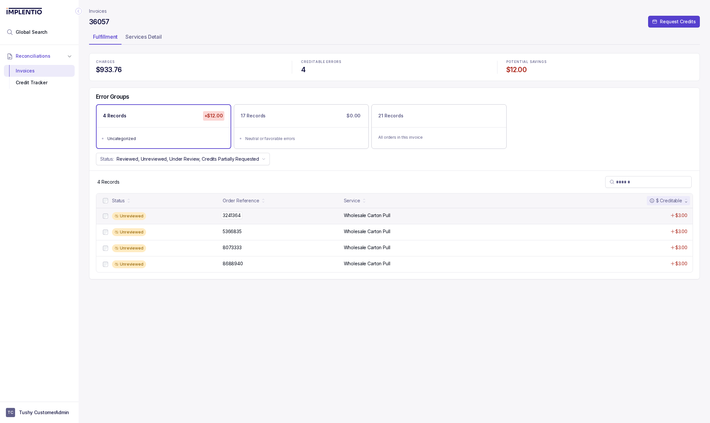
click at [319, 218] on div "3241364 3241364" at bounding box center [281, 215] width 117 height 7
click at [34, 29] on span "Global Search" at bounding box center [32, 32] width 32 height 7
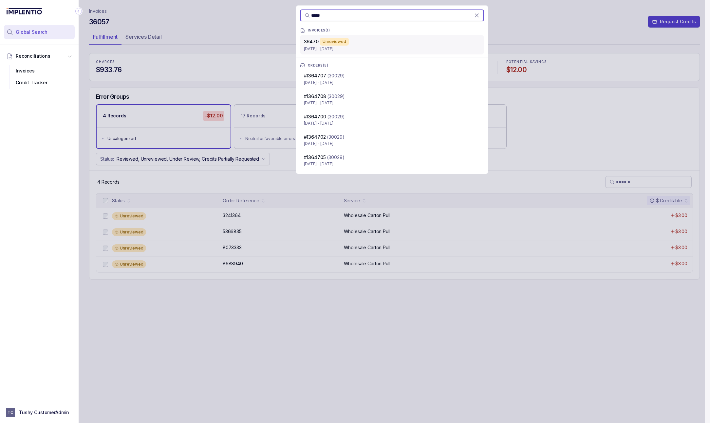
type input "*****"
click at [333, 44] on div "Unreviewed" at bounding box center [334, 42] width 29 height 8
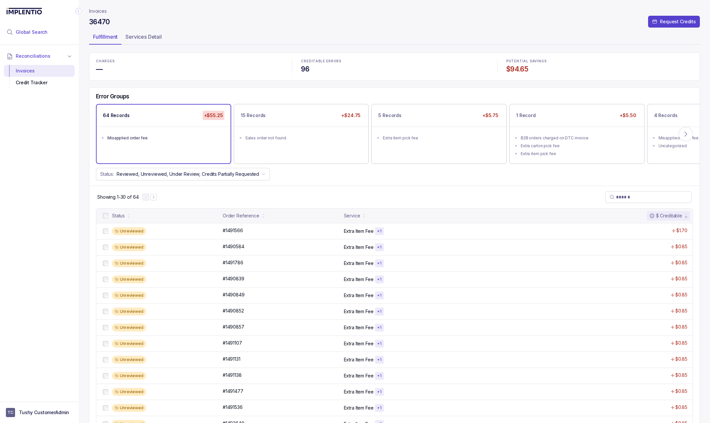
click at [28, 33] on span "Global Search" at bounding box center [32, 32] width 32 height 7
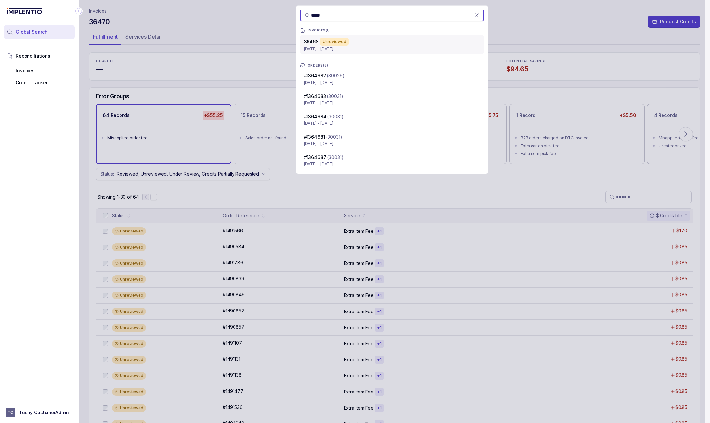
type input "*****"
click at [341, 40] on div "Unreviewed" at bounding box center [334, 42] width 29 height 8
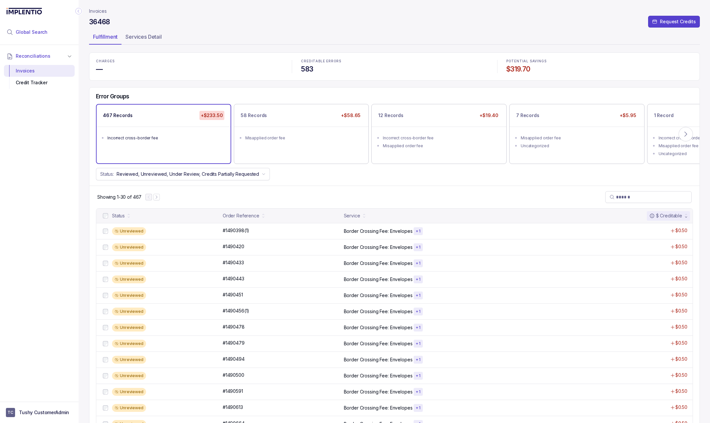
click at [23, 32] on span "Global Search" at bounding box center [32, 32] width 32 height 7
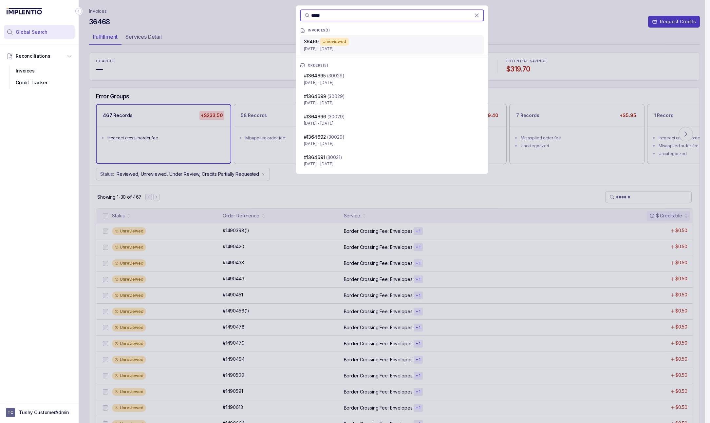
type input "*****"
click at [327, 52] on div "36469 Unreviewed Aug 1 - Aug 29, 2025" at bounding box center [392, 44] width 184 height 19
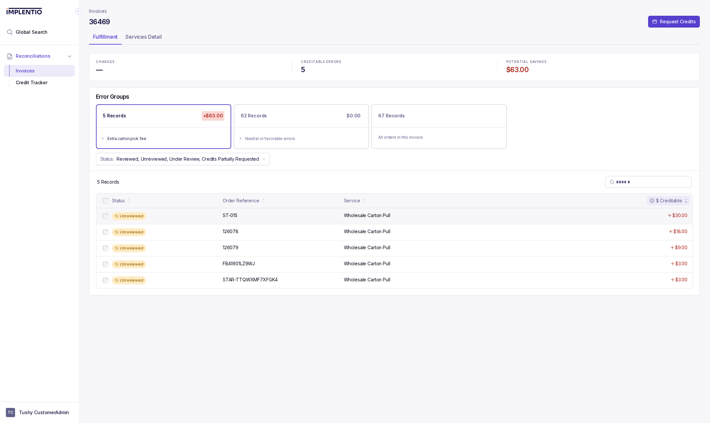
click at [148, 219] on div "Unreviewed" at bounding box center [165, 216] width 107 height 8
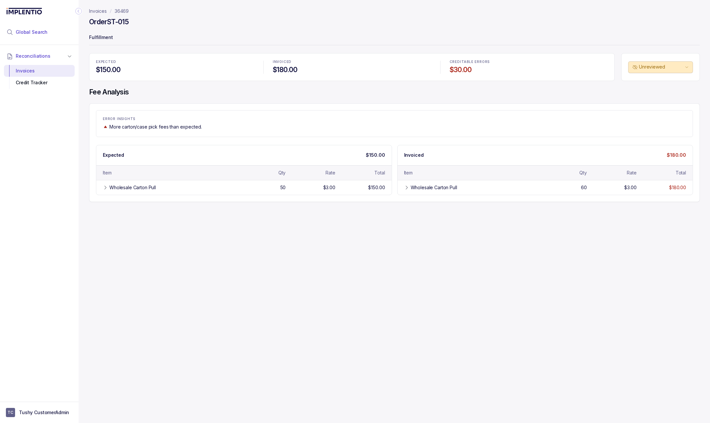
click at [30, 34] on span "Global Search" at bounding box center [32, 32] width 32 height 7
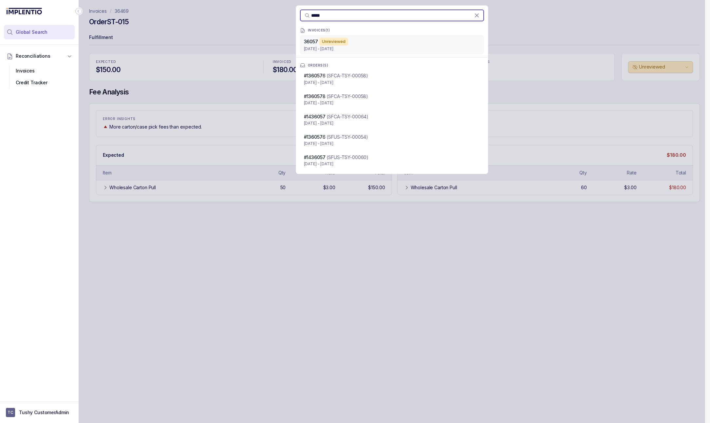
type input "*****"
click at [370, 44] on div "36057 Unreviewed" at bounding box center [392, 42] width 176 height 8
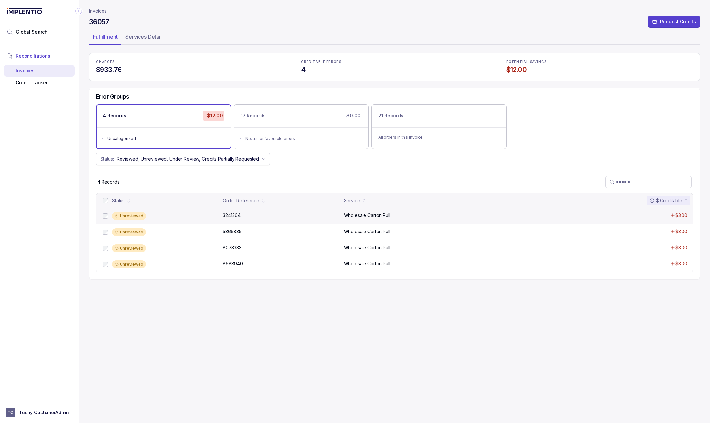
click at [184, 222] on div "Unreviewed 3241364 3241364 Wholesale Carton Pull $3.00" at bounding box center [394, 216] width 597 height 16
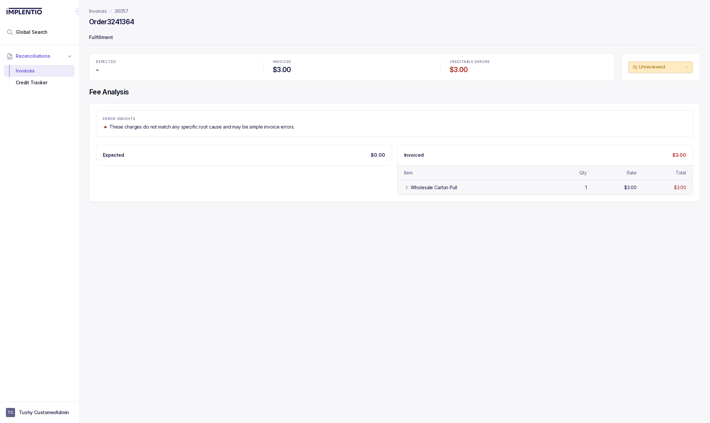
click at [406, 189] on icon at bounding box center [407, 187] width 2 height 3
click at [122, 10] on p "36057" at bounding box center [122, 11] width 14 height 7
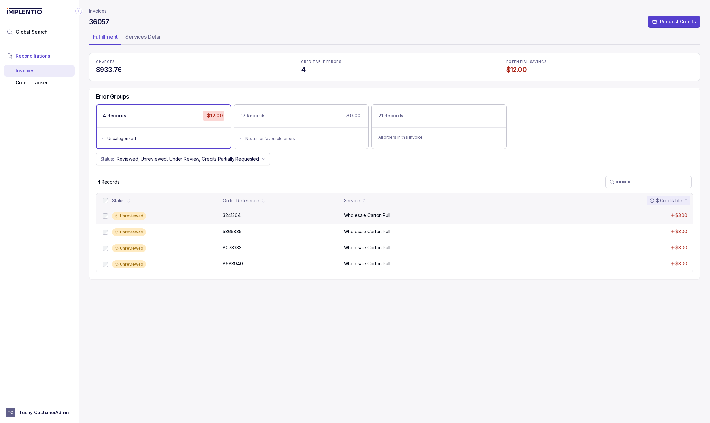
click at [163, 216] on div "Unreviewed" at bounding box center [165, 216] width 107 height 8
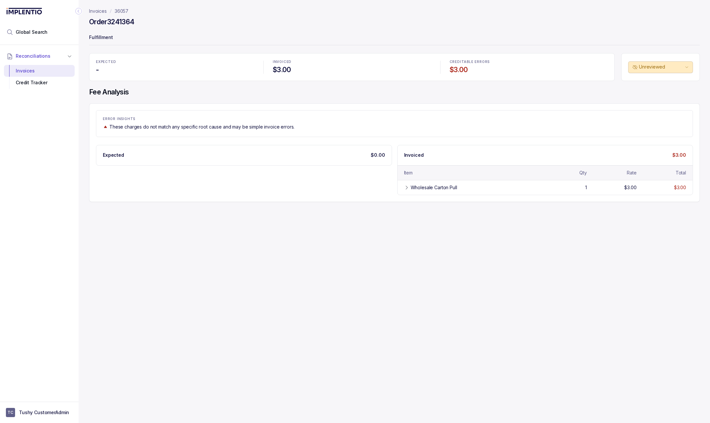
click at [121, 26] on h4 "Order 3241364" at bounding box center [111, 21] width 45 height 9
click at [123, 18] on h4 "Order 3241364" at bounding box center [111, 21] width 45 height 9
copy h4 "3241364"
click at [406, 185] on div "Wholesale Carton Pull" at bounding box center [470, 187] width 133 height 7
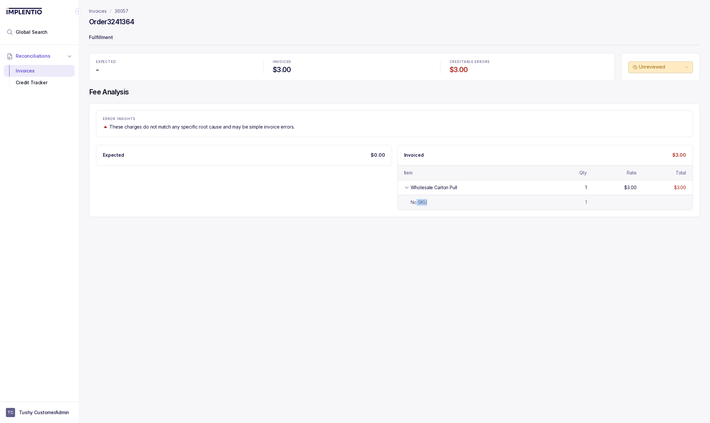
drag, startPoint x: 430, startPoint y: 205, endPoint x: 410, endPoint y: 207, distance: 20.7
click at [413, 207] on div "No SKU 1" at bounding box center [545, 202] width 295 height 15
click at [126, 6] on header "Invoices 36057 Order 3241364 Fulfillment" at bounding box center [394, 26] width 611 height 53
click at [124, 10] on p "36057" at bounding box center [122, 11] width 14 height 7
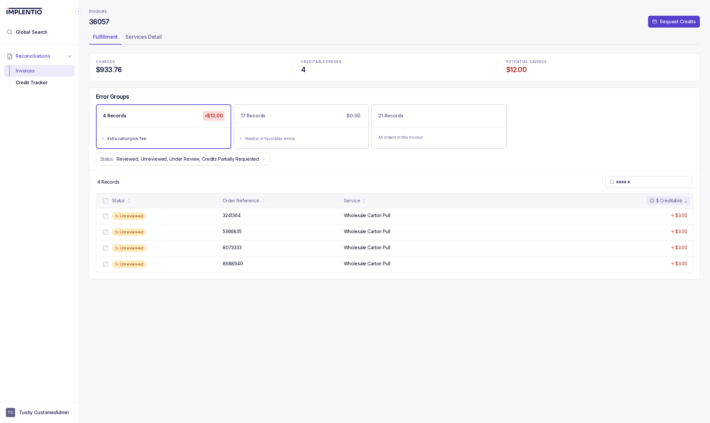
click at [103, 10] on p "Invoices" at bounding box center [98, 11] width 18 height 7
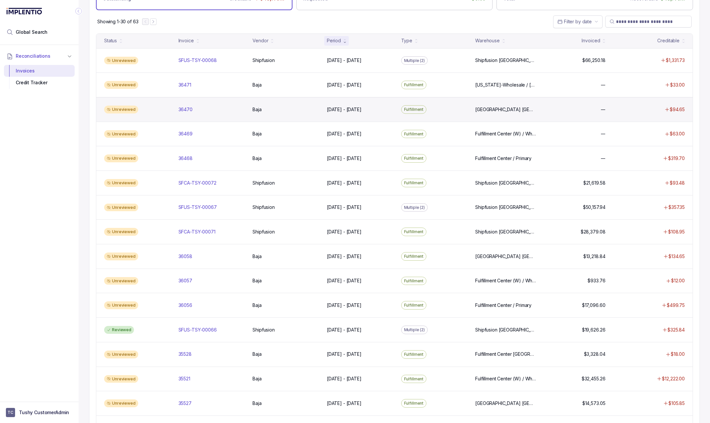
scroll to position [52, 0]
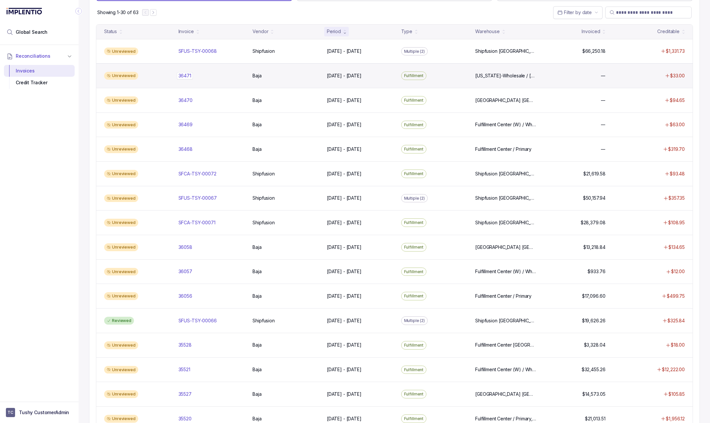
click at [189, 79] on p "36471" at bounding box center [185, 75] width 16 height 7
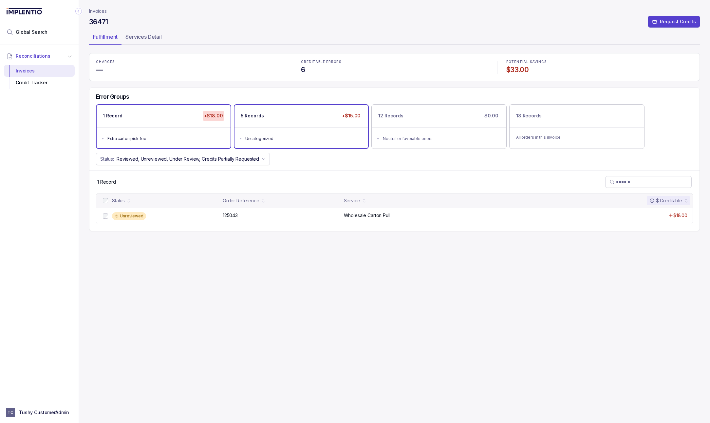
click at [292, 141] on div "Uncategorized" at bounding box center [303, 138] width 116 height 7
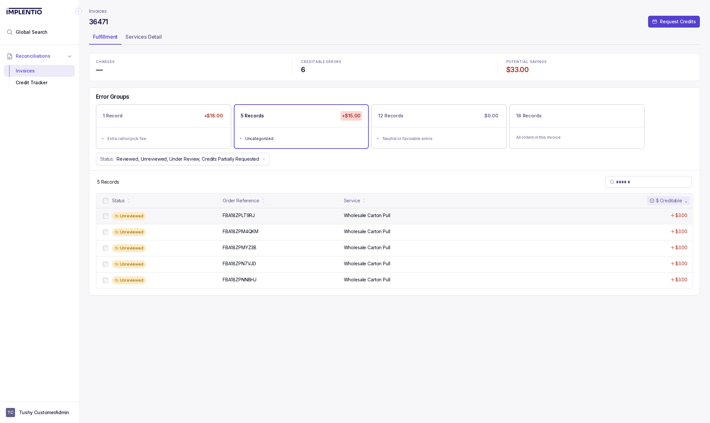
click at [242, 220] on div "Unreviewed FBA18ZPLT9RJ FBA18ZPLT9RJ Wholesale Carton Pull $3.00" at bounding box center [394, 216] width 597 height 16
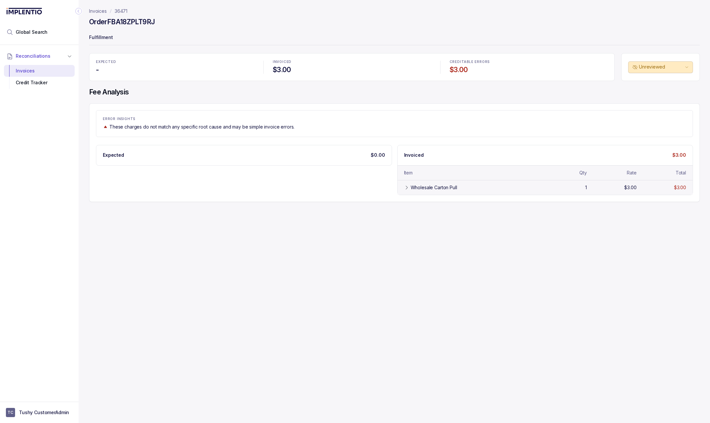
click at [405, 186] on icon at bounding box center [406, 187] width 5 height 5
click at [133, 25] on h4 "Order FBA18ZPLT9RJ" at bounding box center [122, 21] width 66 height 9
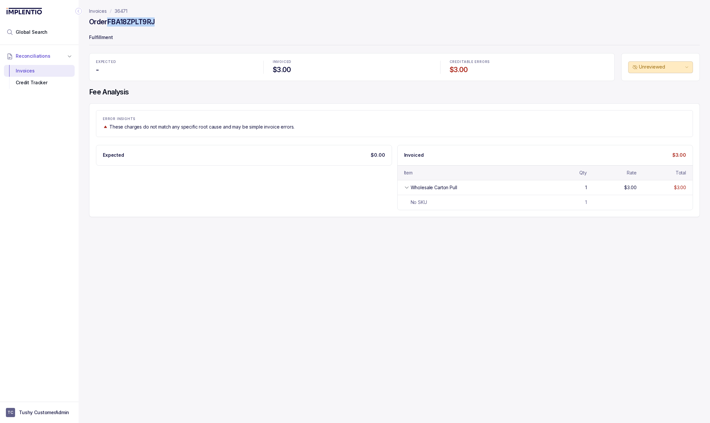
click at [133, 25] on h4 "Order FBA18ZPLT9RJ" at bounding box center [122, 21] width 66 height 9
copy h4 "FBA18ZPLT9RJ"
click at [124, 13] on p "36471" at bounding box center [121, 11] width 13 height 7
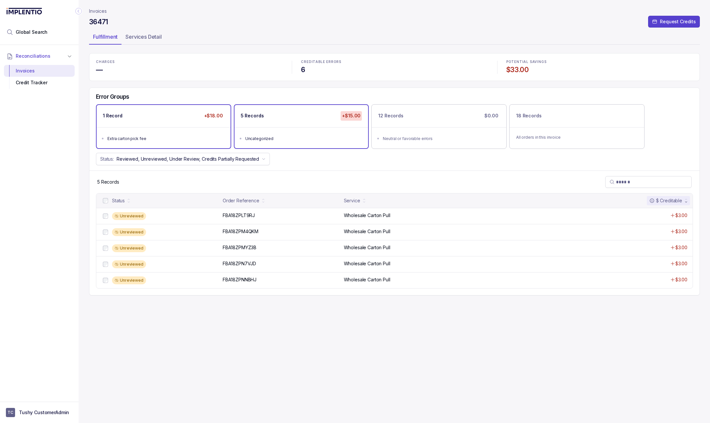
click at [128, 140] on div "Extra carton pick fee" at bounding box center [165, 138] width 116 height 7
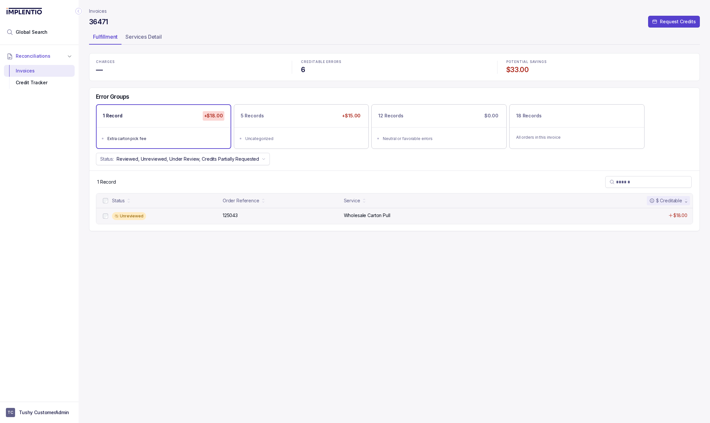
click at [178, 221] on div "Unreviewed 125043 125043 Wholesale Carton Pull $18.00" at bounding box center [394, 216] width 597 height 16
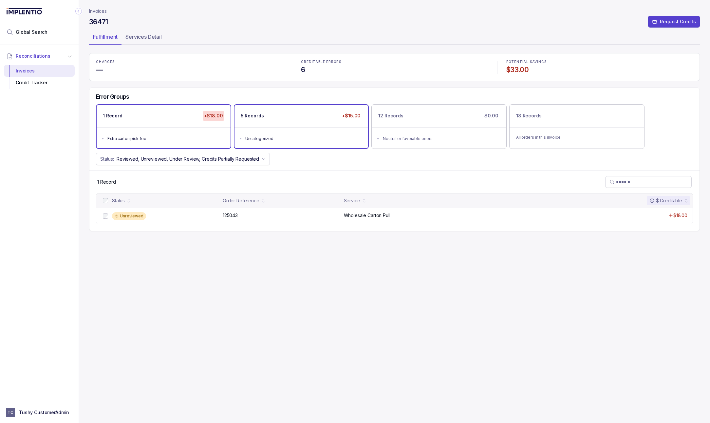
click at [284, 137] on div "Uncategorized" at bounding box center [303, 138] width 116 height 7
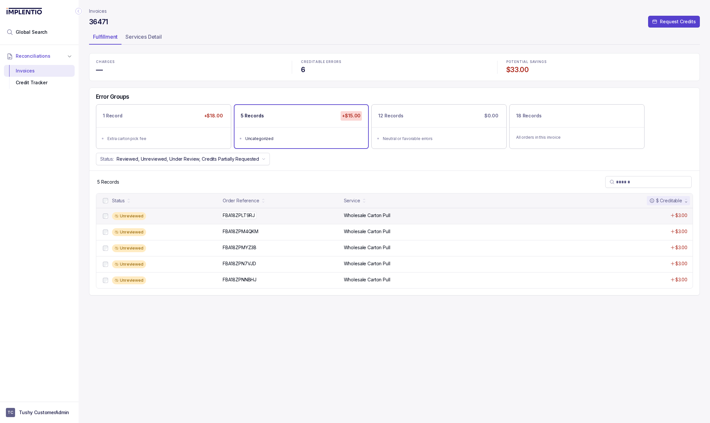
click at [286, 218] on div "FBA18ZPLT9RJ FBA18ZPLT9RJ" at bounding box center [281, 215] width 117 height 7
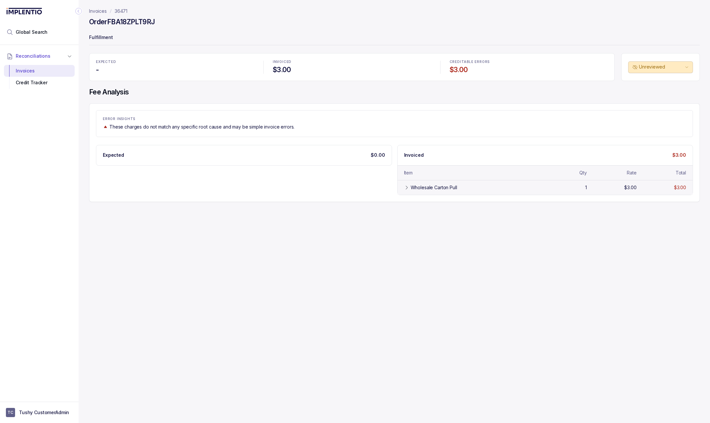
click at [410, 194] on div "Wholesale Carton Pull 1 $3.00 $3.00" at bounding box center [545, 187] width 295 height 15
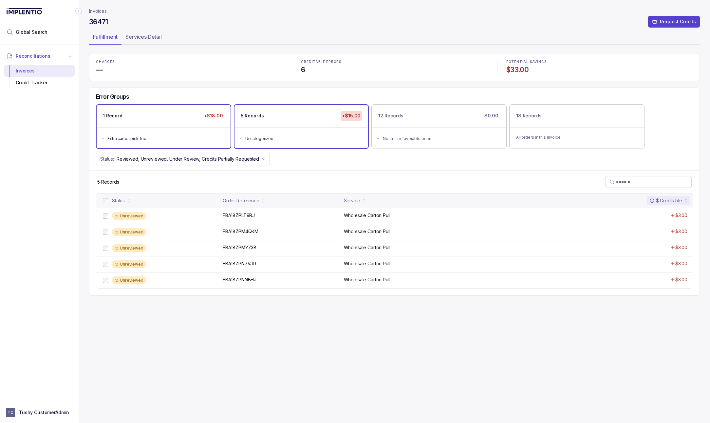
click at [174, 143] on ul "Extra carton pick fee" at bounding box center [164, 137] width 134 height 21
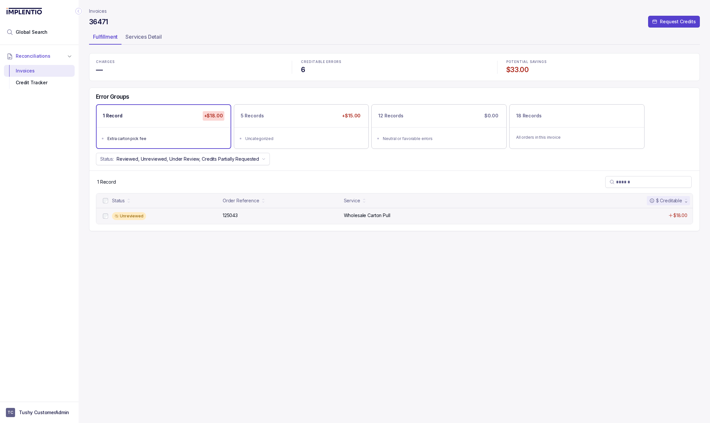
click at [362, 218] on p "Wholesale Carton Pull" at bounding box center [367, 215] width 47 height 7
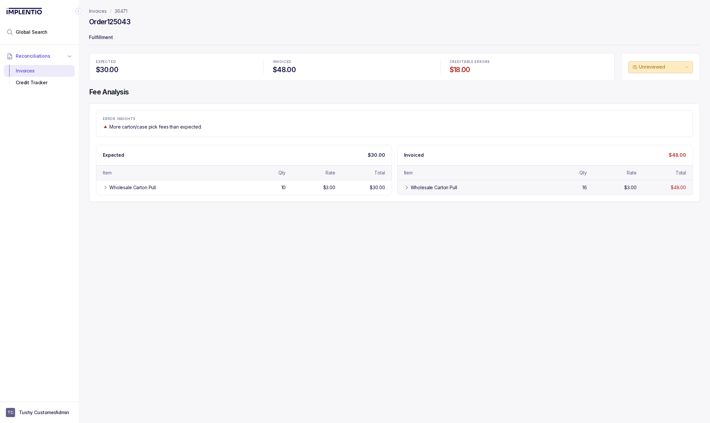
click at [425, 189] on div "Wholesale Carton Pull" at bounding box center [434, 187] width 47 height 7
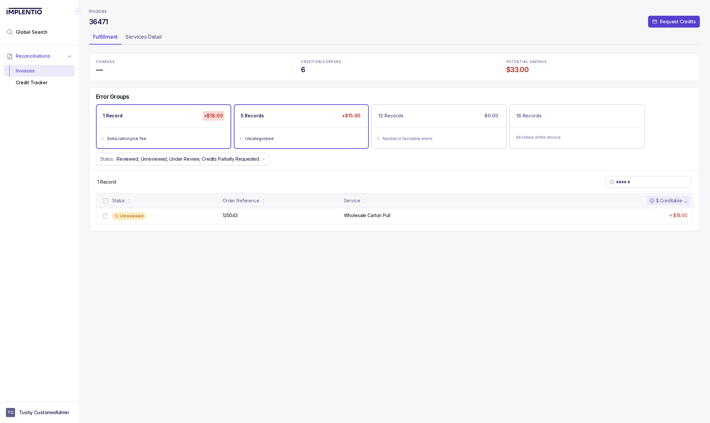
click at [293, 122] on div "5 Records +$15.00" at bounding box center [302, 116] width 134 height 22
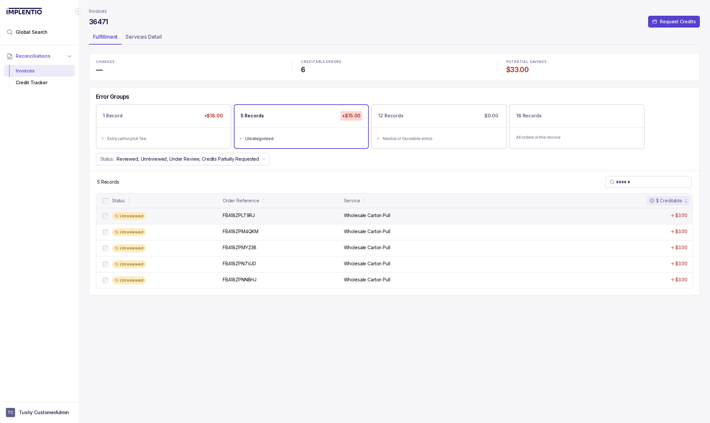
click at [417, 218] on div "Wholesale Carton Pull" at bounding box center [455, 215] width 223 height 7
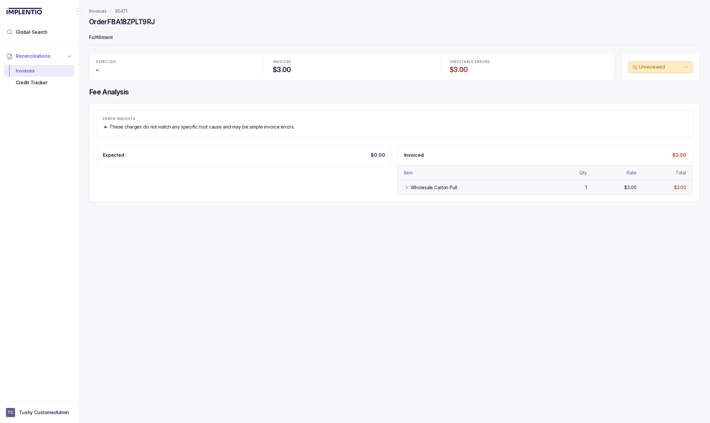
click at [407, 190] on icon at bounding box center [406, 187] width 5 height 5
click at [126, 9] on p "36471" at bounding box center [121, 11] width 13 height 7
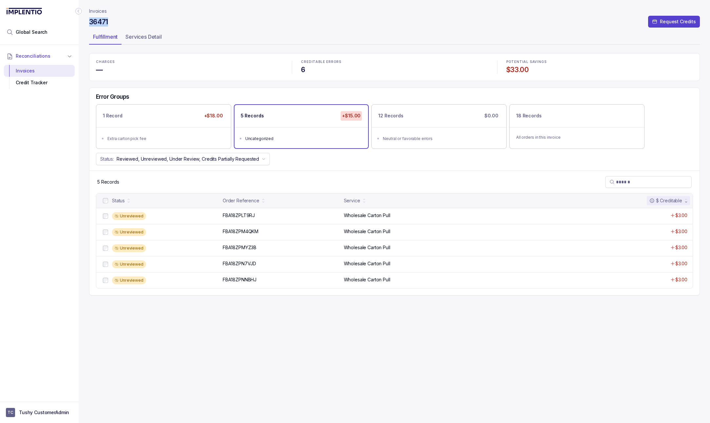
drag, startPoint x: 112, startPoint y: 21, endPoint x: 86, endPoint y: 22, distance: 25.9
click at [86, 22] on div "Invoices 36471 Request Credits Fulfillment Services Detail CHARGES — CREDITABLE…" at bounding box center [392, 211] width 627 height 423
copy h4 "36471"
click at [244, 215] on p "FBA18ZPLT9RJ" at bounding box center [238, 215] width 35 height 7
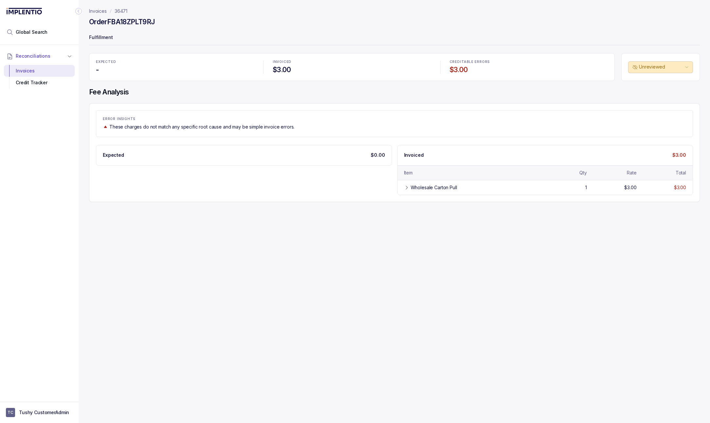
click at [146, 25] on h4 "Order FBA18ZPLT9RJ" at bounding box center [122, 21] width 66 height 9
copy h4 "FBA18ZPLT9RJ"
drag, startPoint x: 132, startPoint y: 13, endPoint x: 113, endPoint y: 13, distance: 19.0
click at [113, 13] on nav "Invoices 36471" at bounding box center [394, 11] width 611 height 7
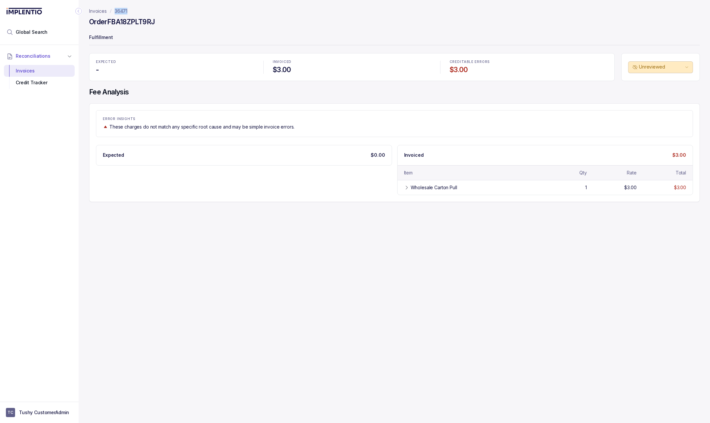
copy p "36471"
click at [490, 232] on div "Invoices 36471 Order FBA18ZPLT9RJ Fulfillment EXPECTED - INVOICED $3.00 CREDITA…" at bounding box center [392, 211] width 627 height 423
click at [117, 10] on p "36471" at bounding box center [121, 11] width 13 height 7
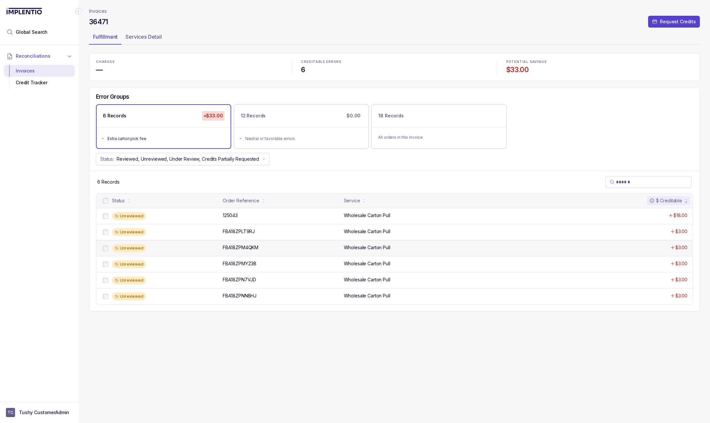
click at [187, 247] on div "Unreviewed" at bounding box center [165, 248] width 107 height 8
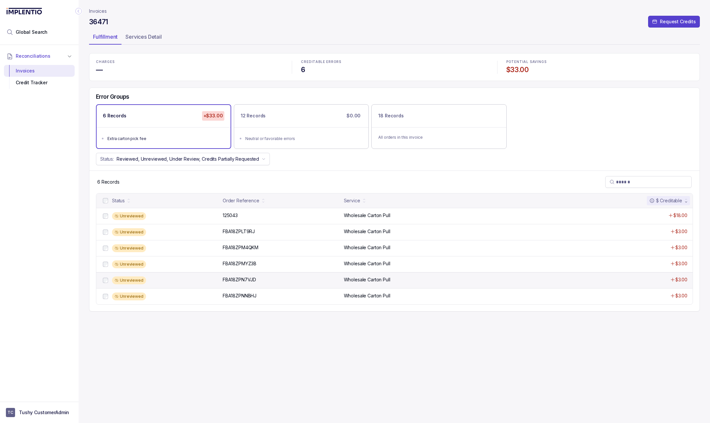
click at [185, 286] on div "Unreviewed FBA18ZPN7VJD FBA18ZPN7VJD Wholesale Carton Pull $3.00" at bounding box center [394, 280] width 597 height 16
click at [189, 282] on div "Unreviewed" at bounding box center [165, 280] width 107 height 8
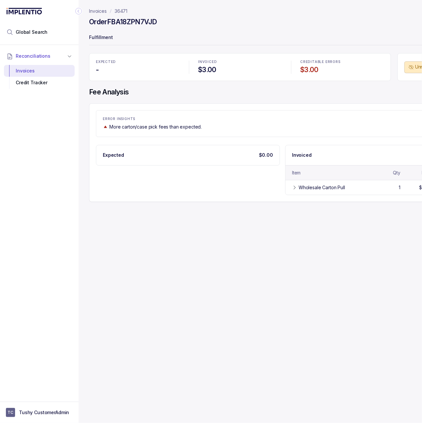
click at [78, 11] on icon "Collapse Icon" at bounding box center [78, 11] width 7 height 7
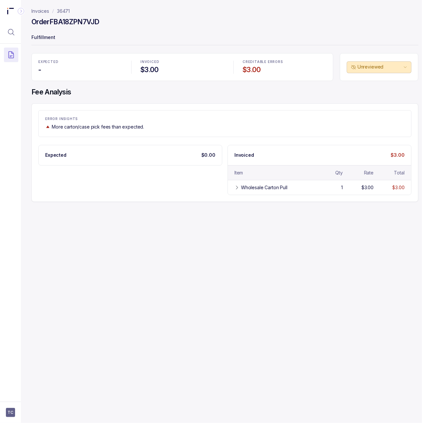
click at [68, 23] on h4 "Order FBA18ZPN7VJD" at bounding box center [65, 21] width 68 height 9
copy h4 "FBA18ZPN7VJD"
